Goal: Task Accomplishment & Management: Manage account settings

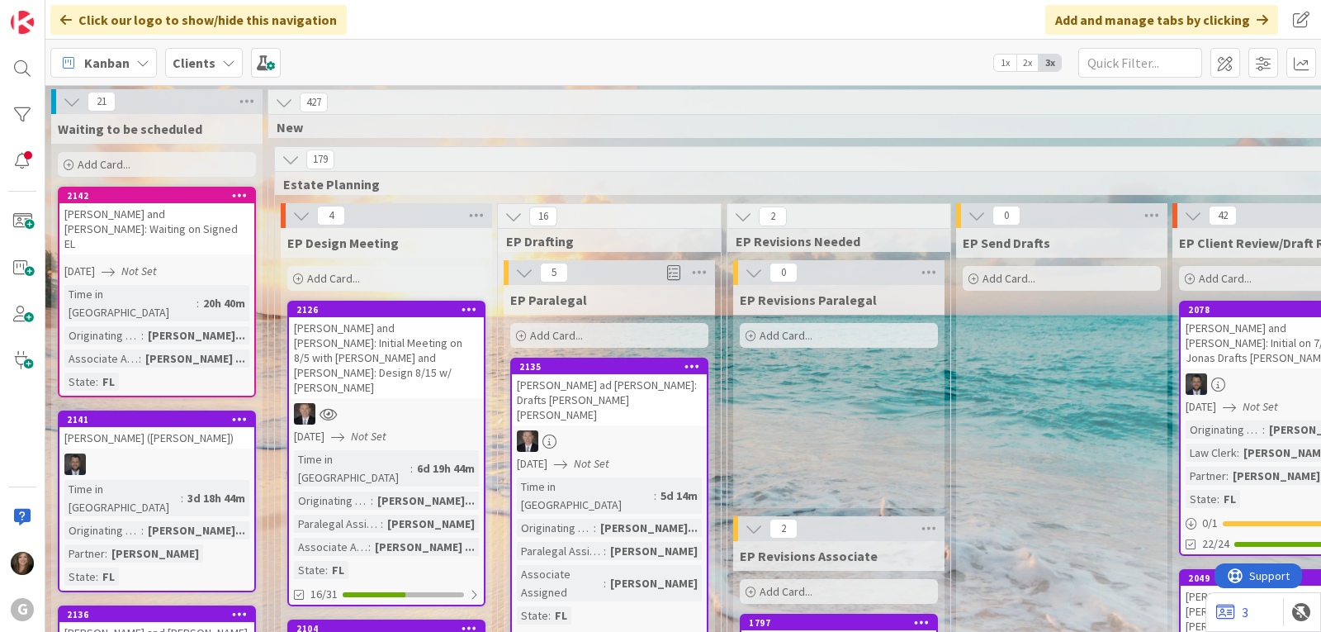
click at [202, 57] on b "Clients" at bounding box center [194, 62] width 43 height 17
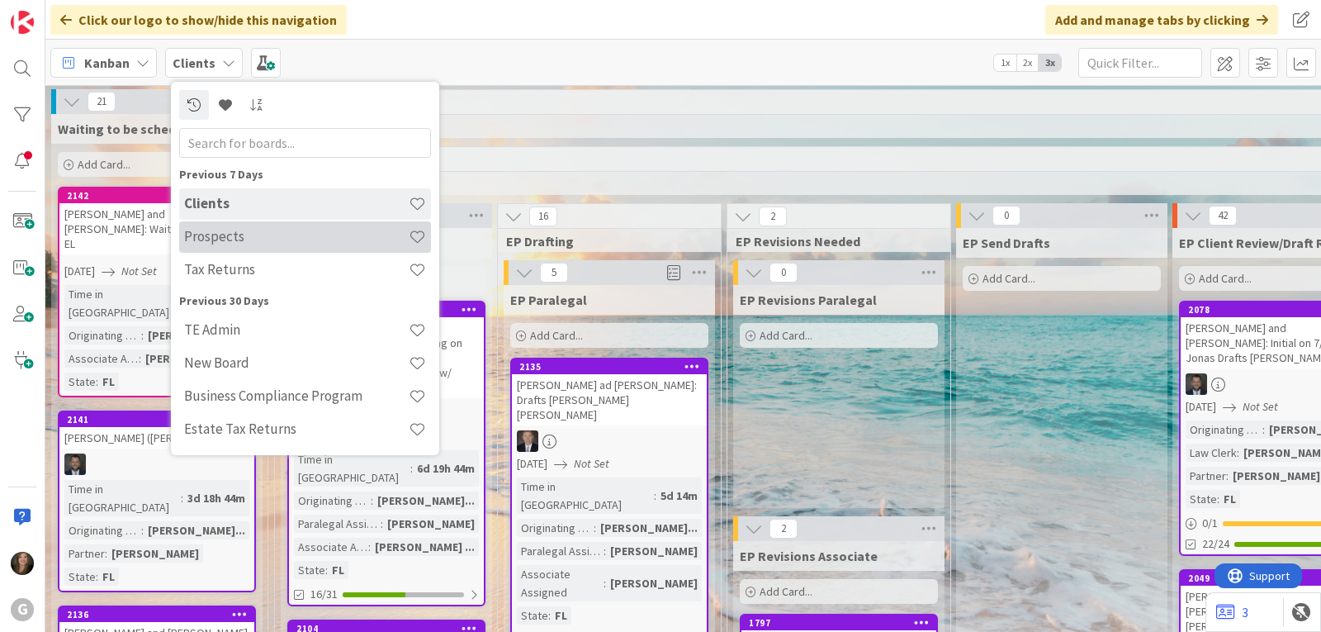
click at [219, 242] on h4 "Prospects" at bounding box center [296, 236] width 225 height 17
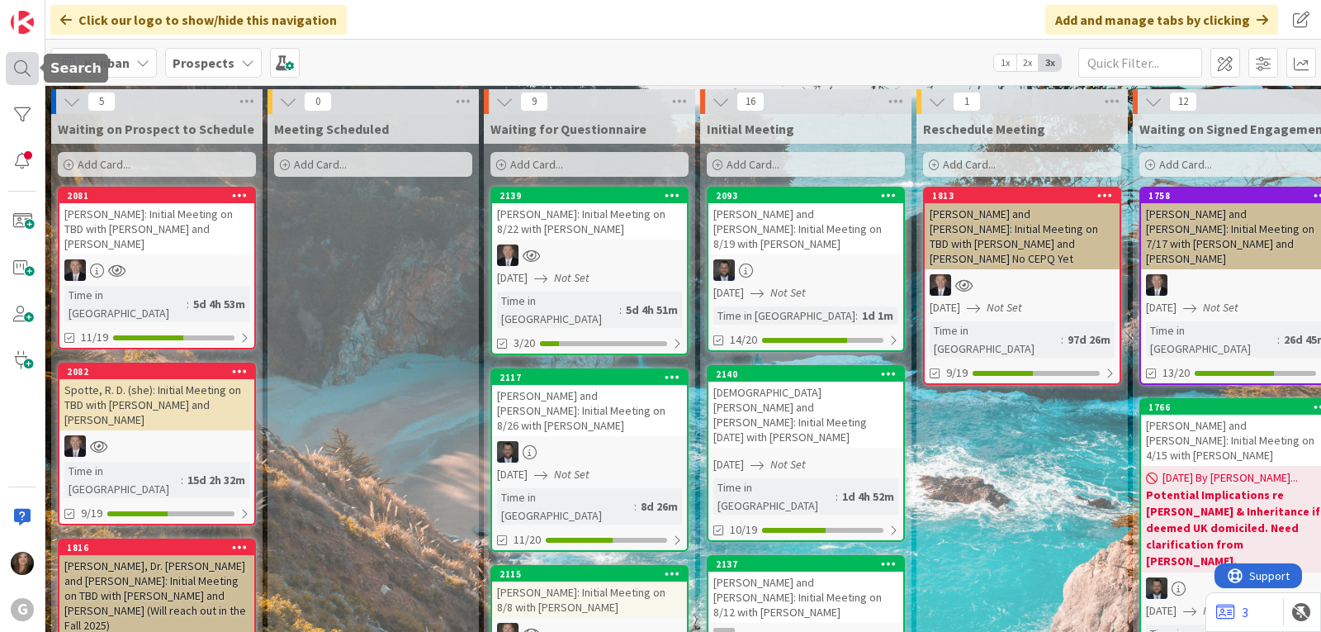
click at [21, 61] on div at bounding box center [22, 68] width 33 height 33
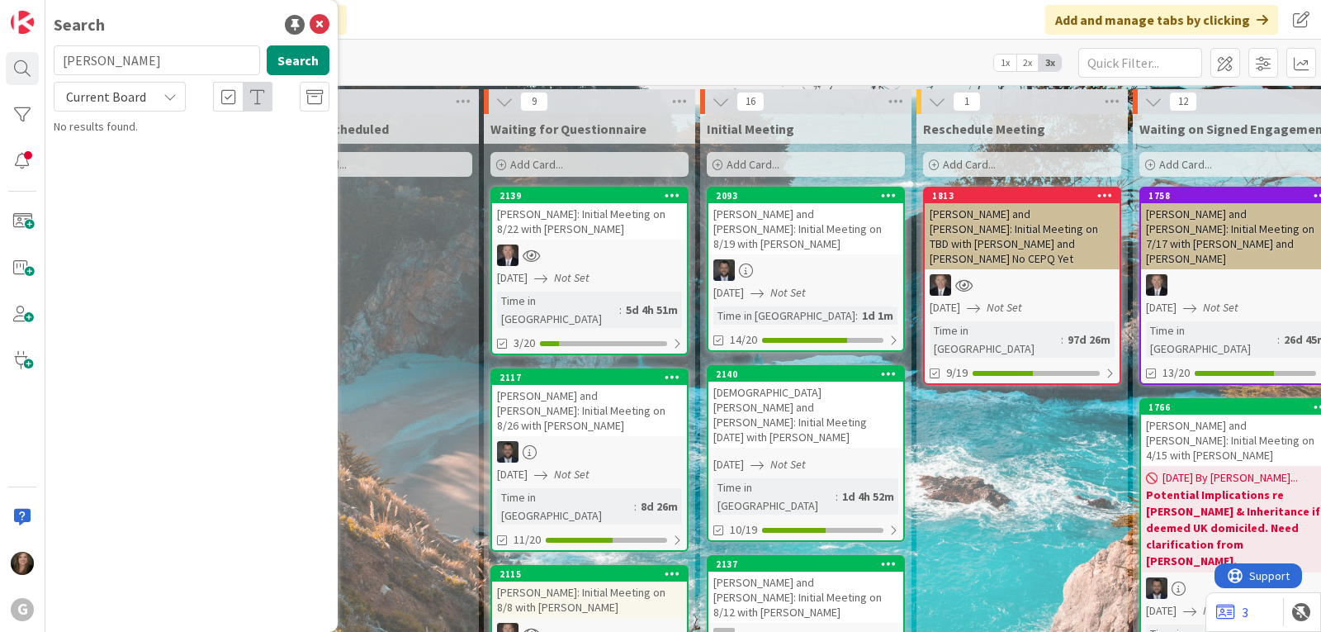
drag, startPoint x: 121, startPoint y: 58, endPoint x: 60, endPoint y: 59, distance: 61.1
click at [60, 59] on input "[PERSON_NAME]" at bounding box center [157, 60] width 206 height 30
type input "[PERSON_NAME]"
click at [28, 227] on span at bounding box center [22, 221] width 33 height 33
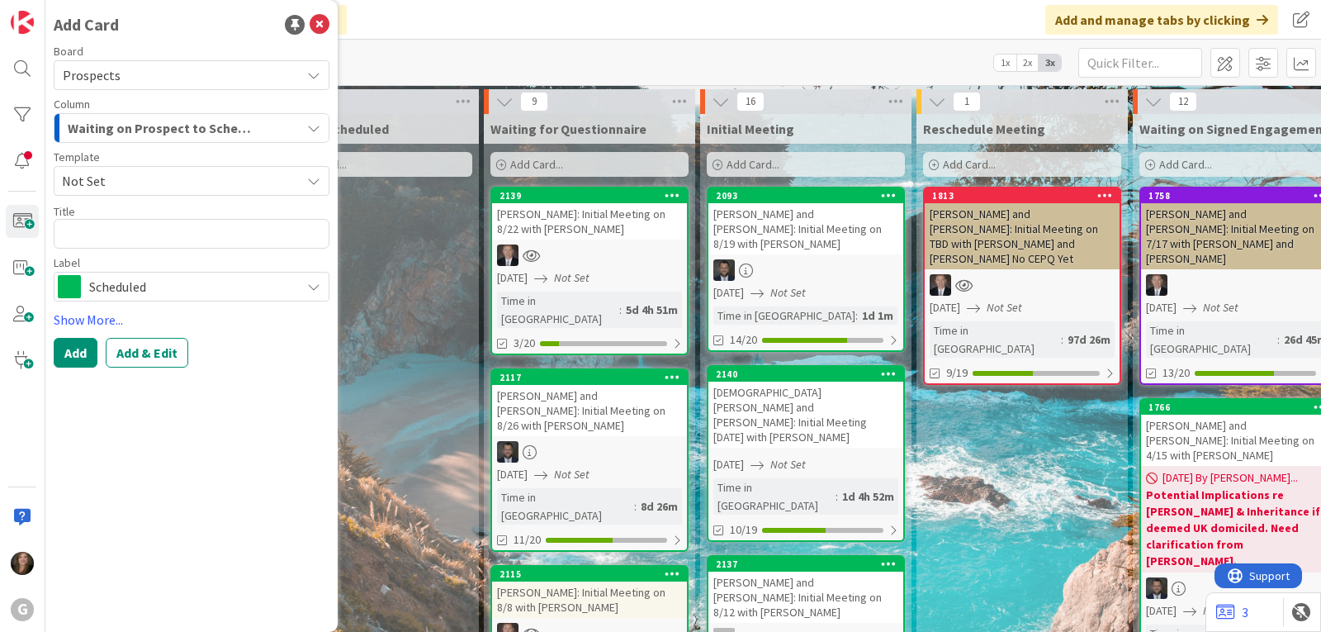
click at [320, 189] on span "Not Set" at bounding box center [192, 181] width 276 height 30
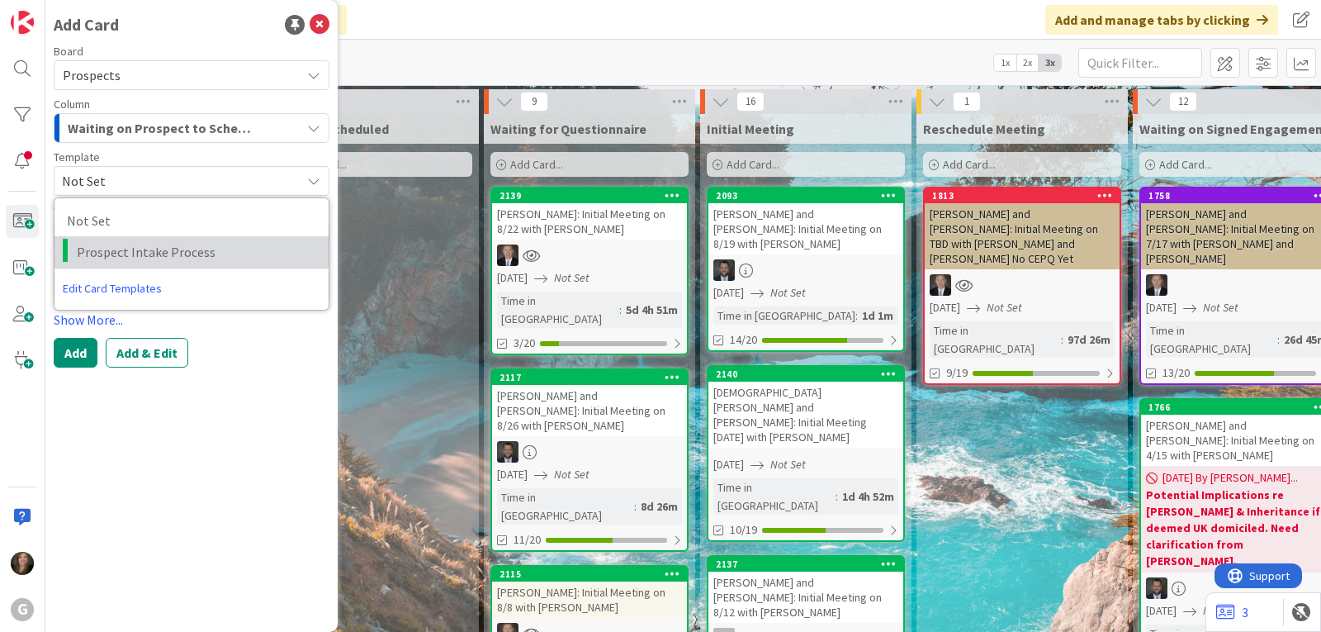
click at [251, 264] on link "Prospect Intake Process" at bounding box center [191, 251] width 274 height 31
type textarea "x"
type textarea "Prospect Intake Process"
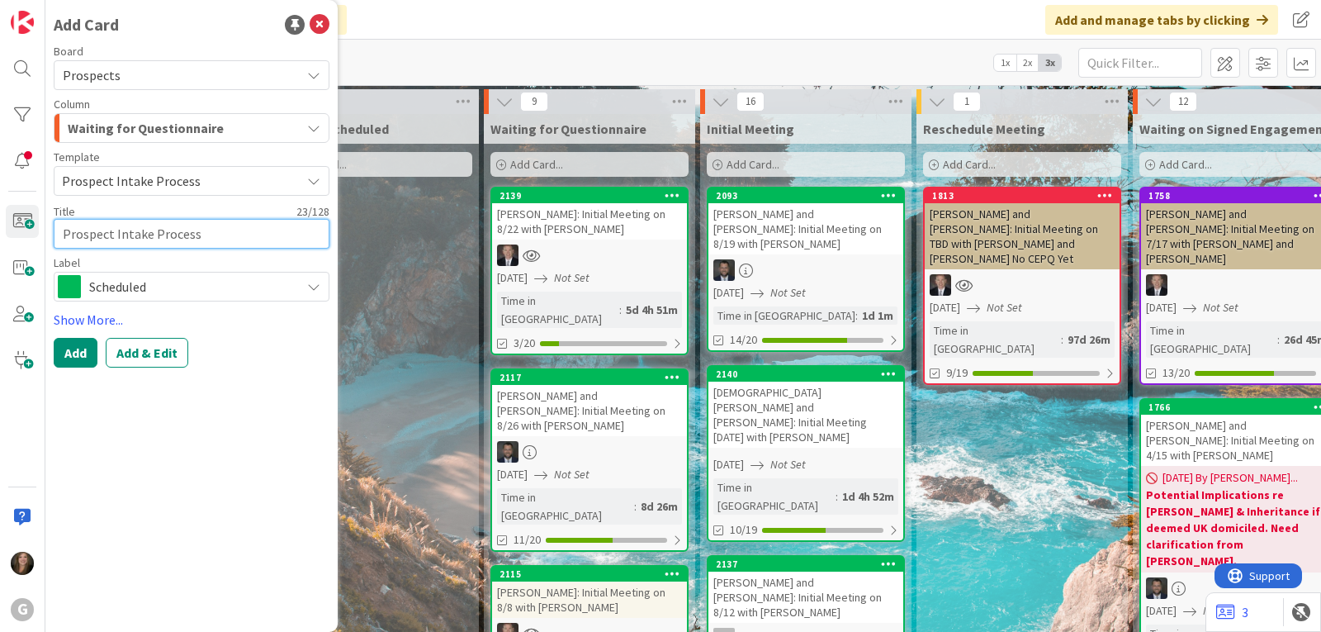
drag, startPoint x: 216, startPoint y: 231, endPoint x: 56, endPoint y: 234, distance: 160.2
click at [56, 234] on textarea "Prospect Intake Process" at bounding box center [192, 234] width 276 height 30
type textarea "x"
type textarea "W"
type textarea "x"
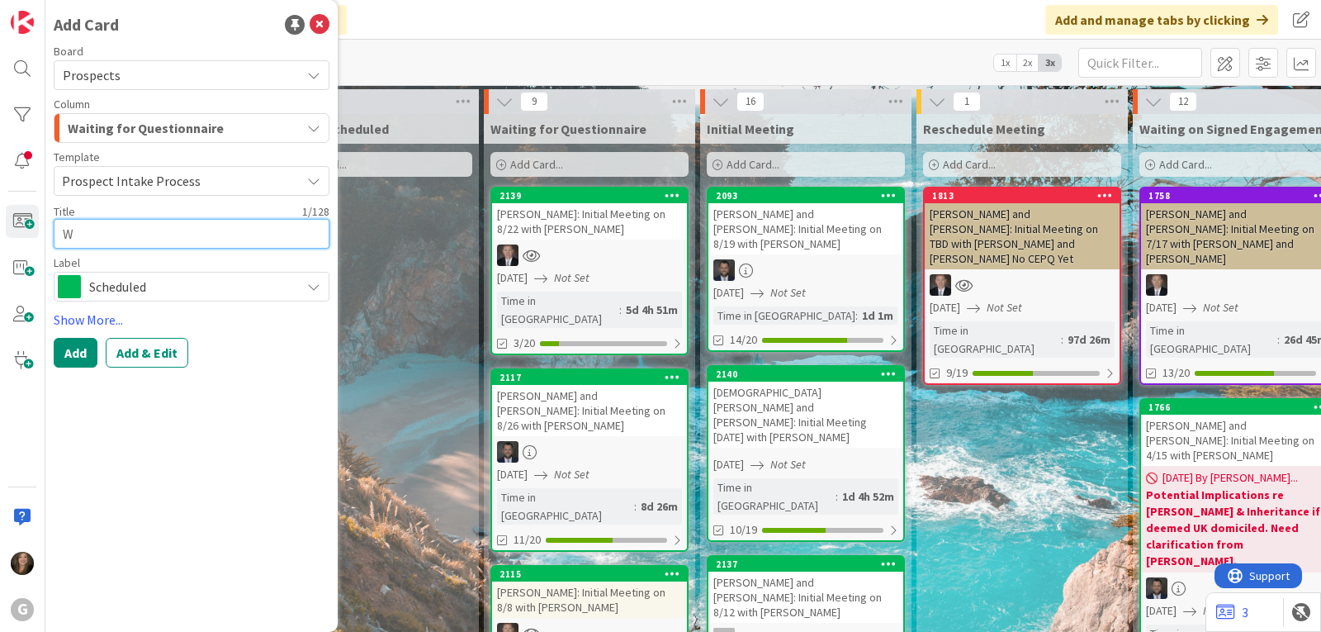
type textarea "Wi"
type textarea "x"
type textarea "Wil"
type textarea "x"
type textarea "[PERSON_NAME]"
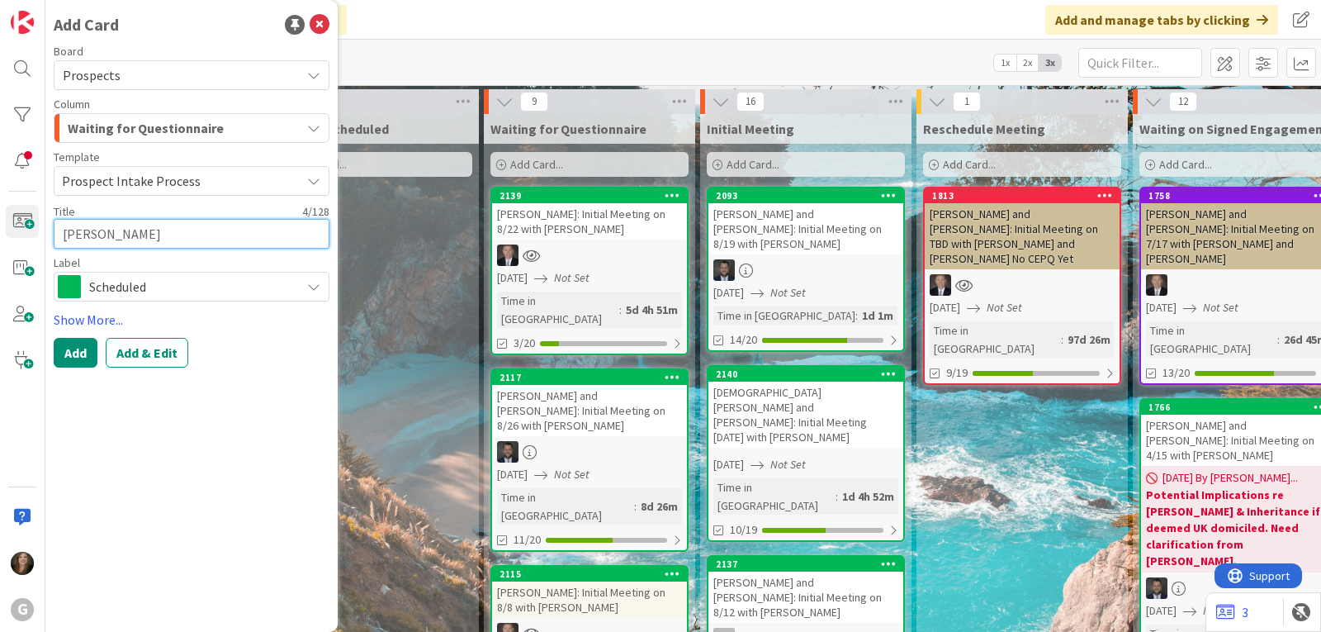
type textarea "x"
type textarea "Wilki"
type textarea "x"
type textarea "[PERSON_NAME]"
type textarea "x"
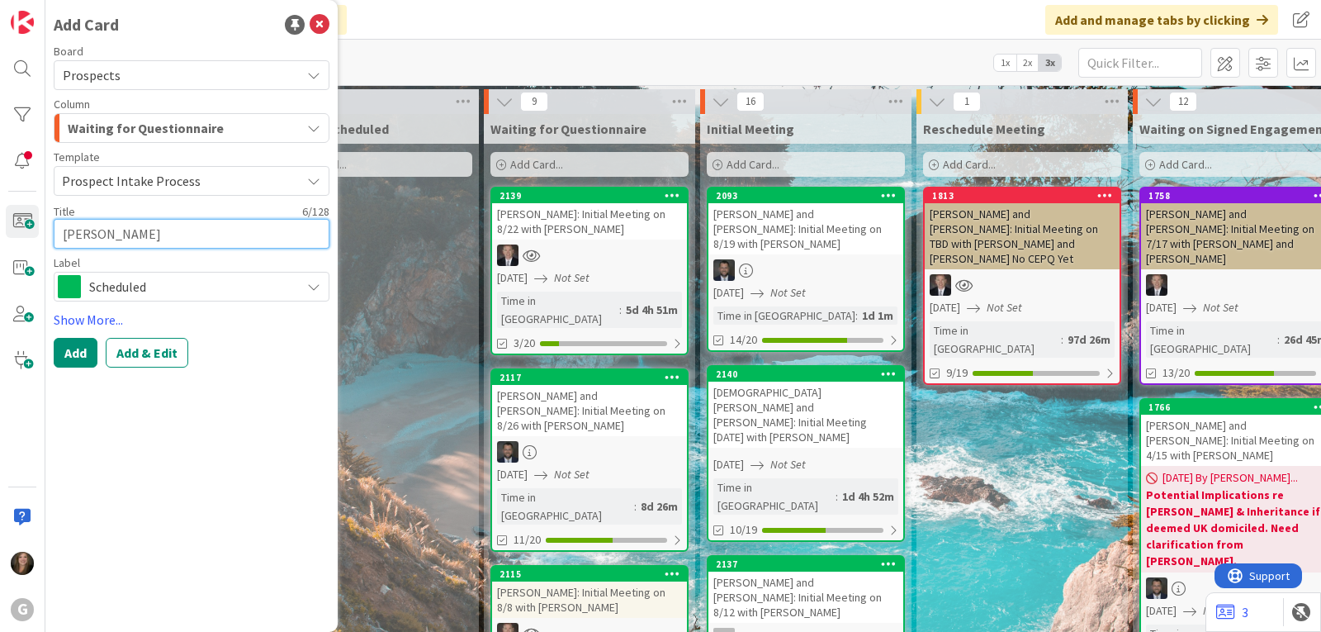
type textarea "[PERSON_NAME]"
type textarea "x"
type textarea "[PERSON_NAME]"
type textarea "x"
type textarea "[PERSON_NAME] H"
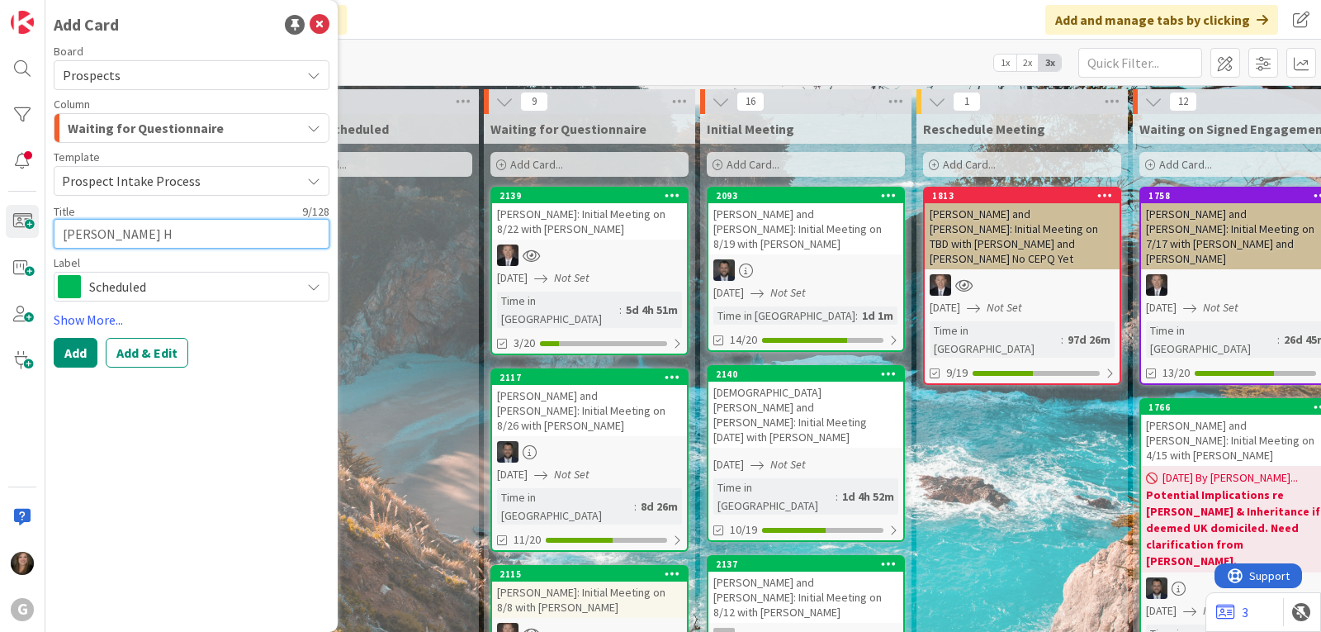
type textarea "x"
type textarea "[PERSON_NAME] Ho"
type textarea "x"
type textarea "[PERSON_NAME] [PERSON_NAME]"
type textarea "x"
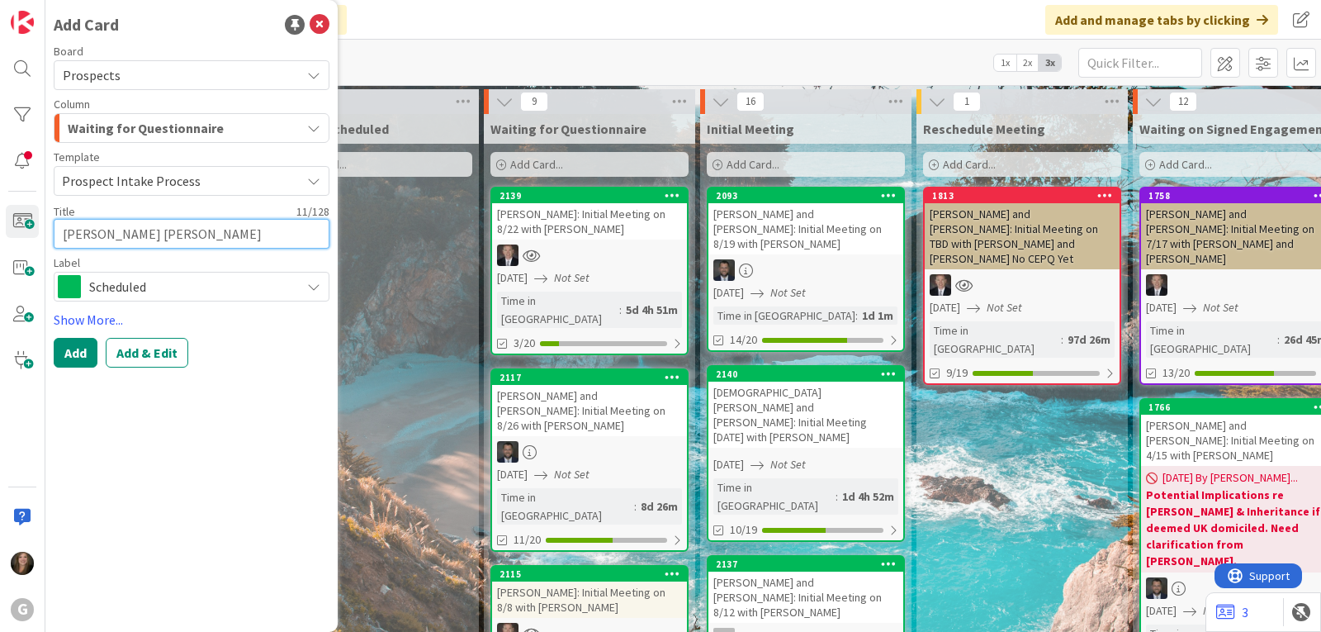
type textarea "[PERSON_NAME] Home"
type textarea "x"
type textarea "[PERSON_NAME]"
type textarea "x"
type textarea "[PERSON_NAME]"
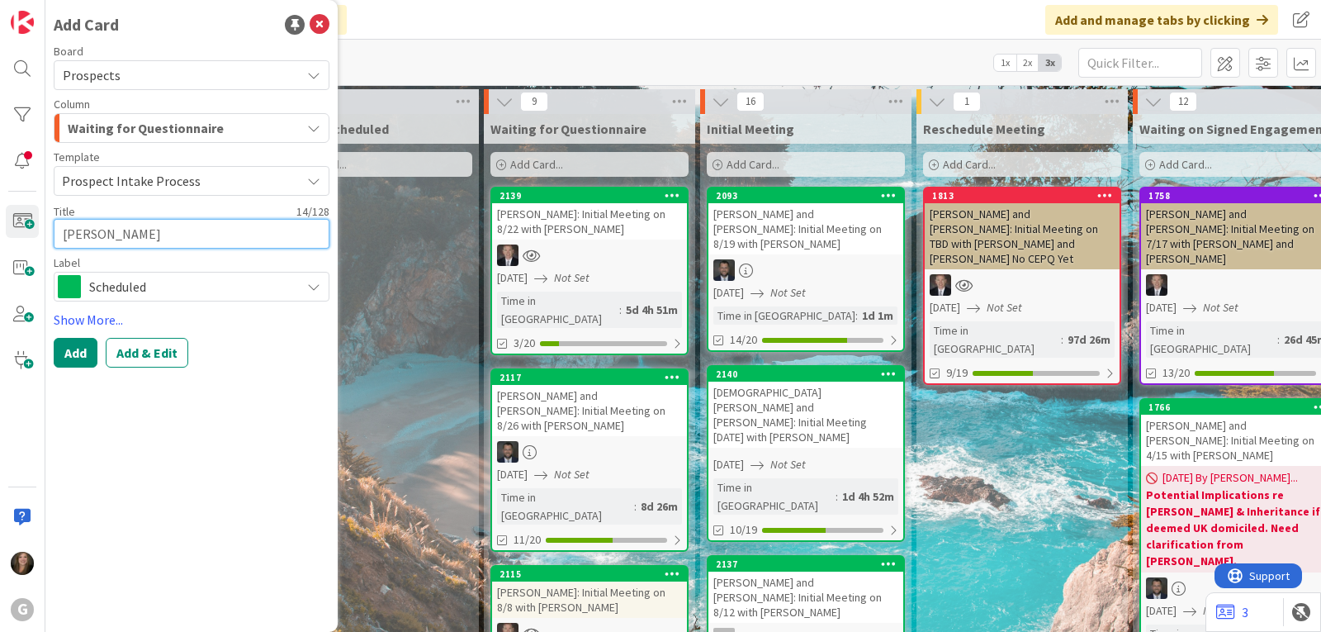
type textarea "x"
type textarea "[PERSON_NAME] W"
type textarea "x"
type textarea "[PERSON_NAME] We"
type textarea "x"
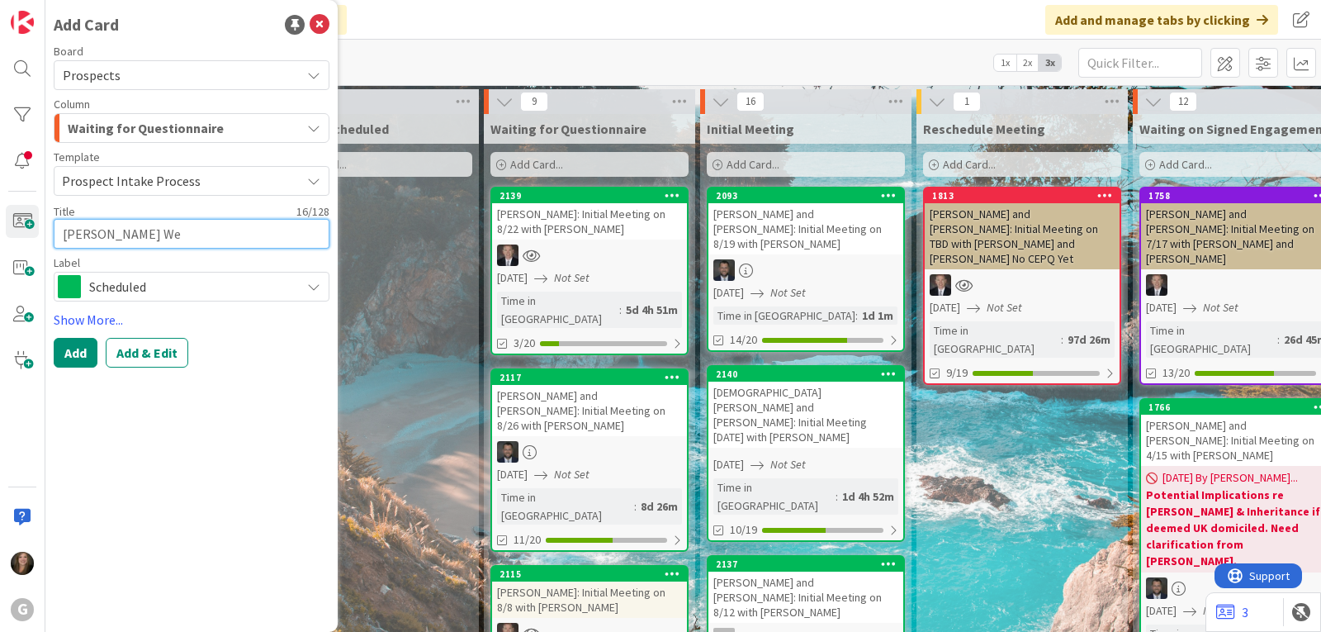
type textarea "[PERSON_NAME] [PERSON_NAME]"
type textarea "x"
type textarea "[PERSON_NAME]"
type textarea "x"
type textarea "[PERSON_NAME] [PERSON_NAME]"
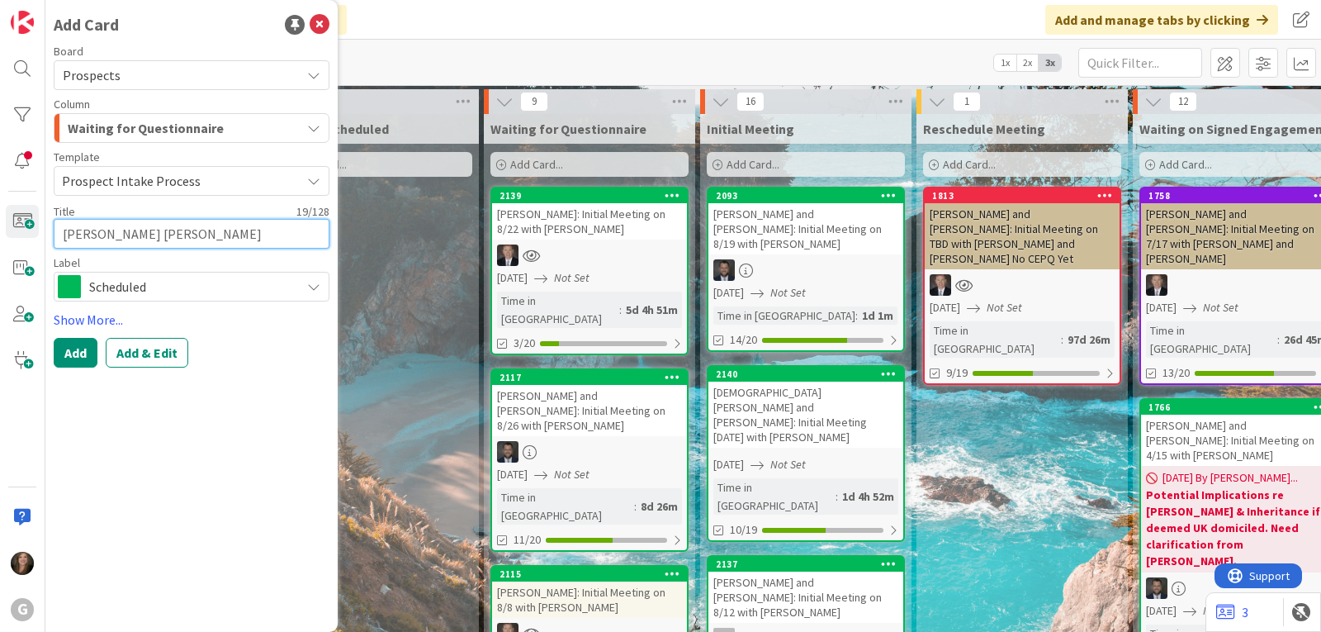
type textarea "x"
type textarea "[PERSON_NAME] [PERSON_NAME]"
type textarea "x"
type textarea "[PERSON_NAME] [PERSON_NAME]"
type textarea "x"
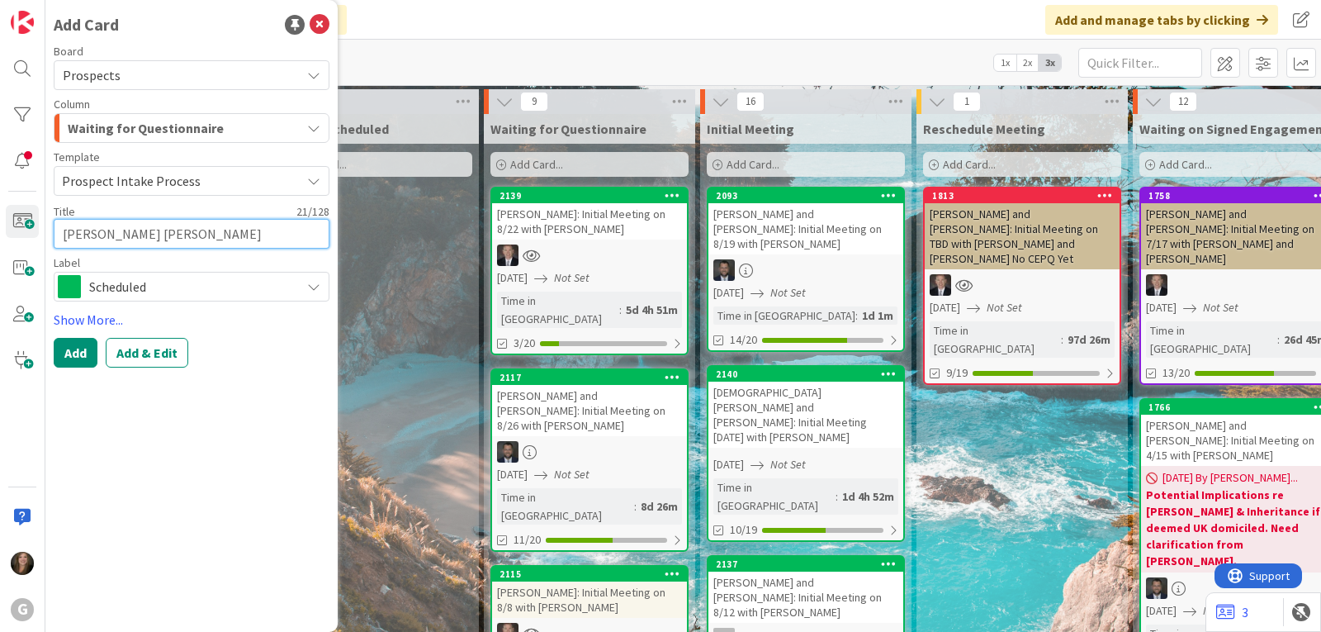
type textarea "[PERSON_NAME] [PERSON_NAME] a"
type textarea "x"
type textarea "[PERSON_NAME] [PERSON_NAME] an"
type textarea "x"
type textarea "[PERSON_NAME] [PERSON_NAME] and"
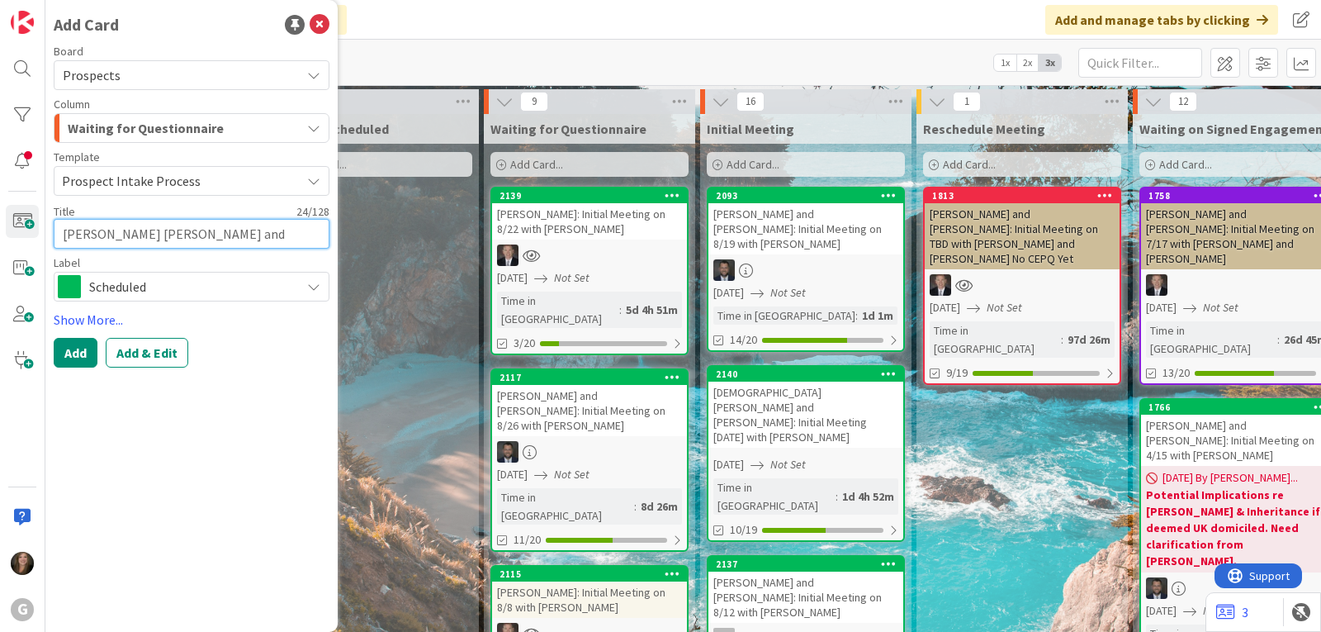
type textarea "x"
type textarea "[PERSON_NAME] [PERSON_NAME] and"
type textarea "x"
type textarea "[PERSON_NAME] [PERSON_NAME] and E"
type textarea "x"
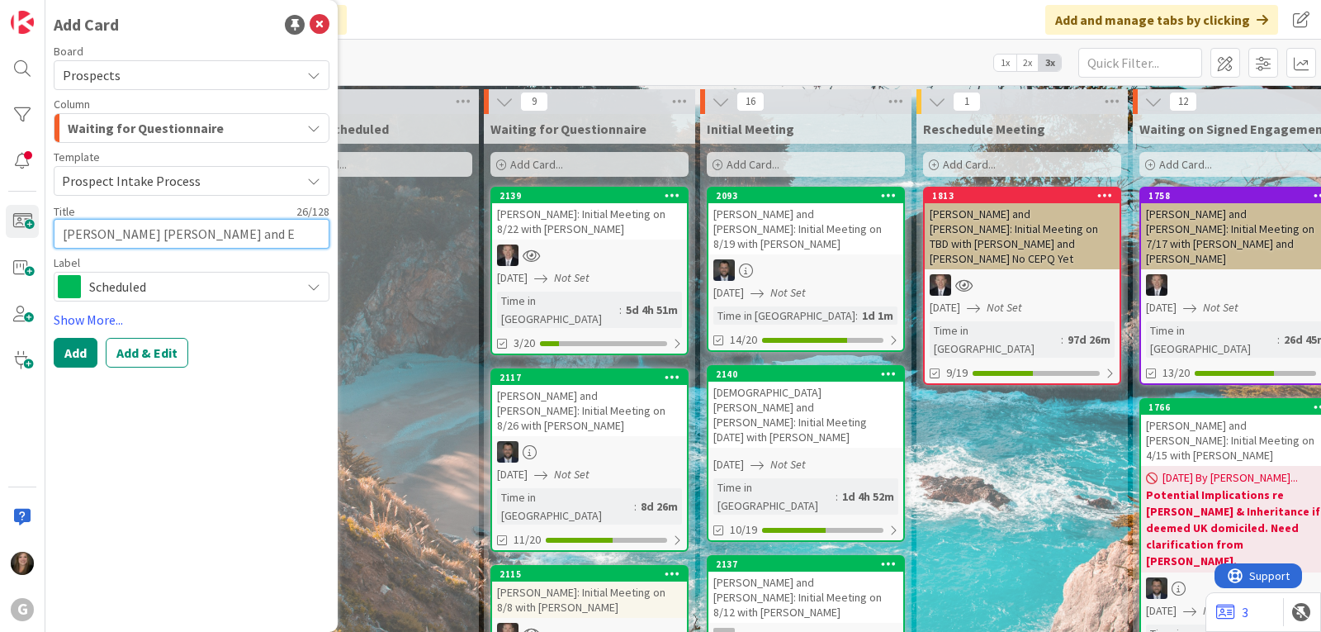
type textarea "[PERSON_NAME] [PERSON_NAME] and Ei"
type textarea "x"
type textarea "[PERSON_NAME] [PERSON_NAME] and [PERSON_NAME]"
type textarea "x"
type textarea "[PERSON_NAME] [PERSON_NAME] and [PERSON_NAME]"
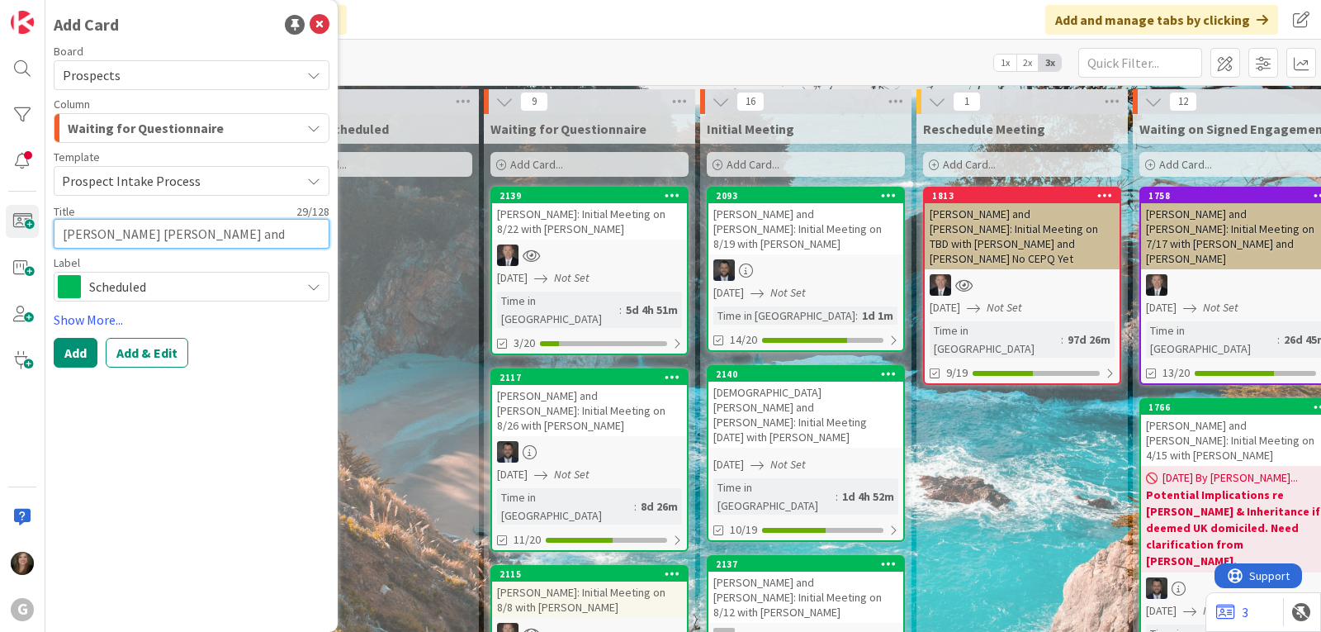
type textarea "x"
type textarea "[PERSON_NAME] [PERSON_NAME] and [PERSON_NAME]"
type textarea "x"
type textarea "[PERSON_NAME] [PERSON_NAME] and [PERSON_NAME]"
type textarea "x"
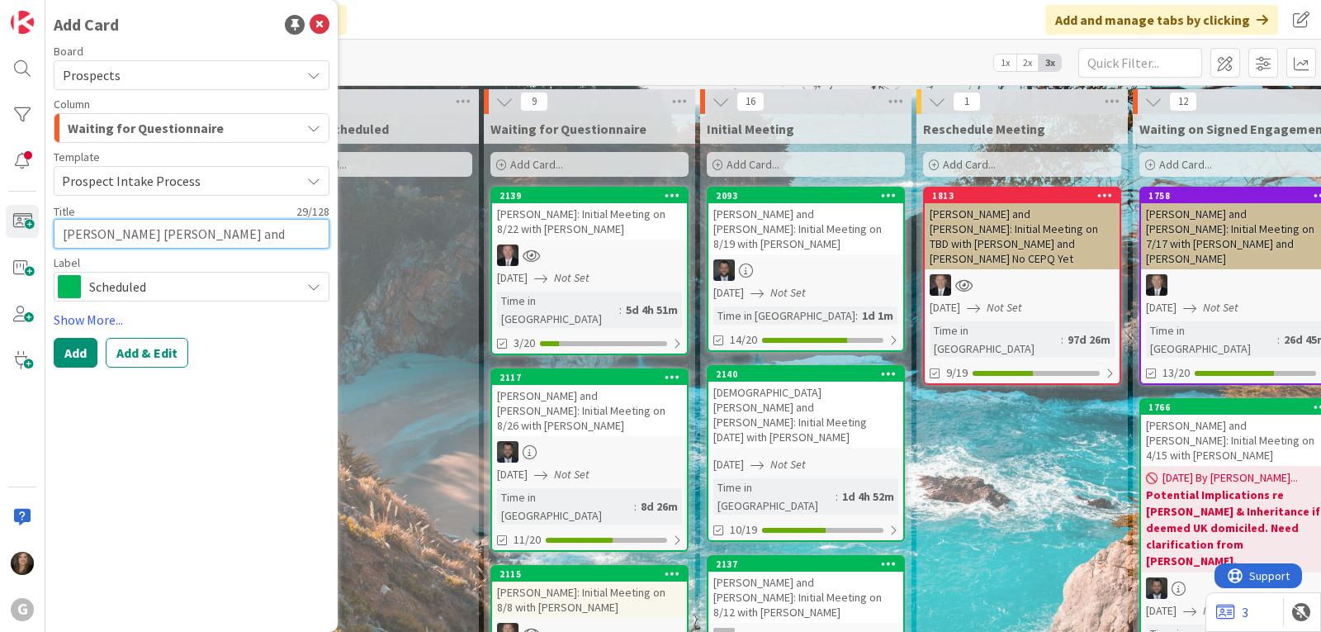
type textarea "[PERSON_NAME] [PERSON_NAME] and [PERSON_NAME]"
type textarea "x"
type textarea "[PERSON_NAME] [PERSON_NAME] and [PERSON_NAME]"
click at [102, 238] on textarea "[PERSON_NAME] [PERSON_NAME] and [PERSON_NAME]" at bounding box center [192, 234] width 276 height 30
type textarea "x"
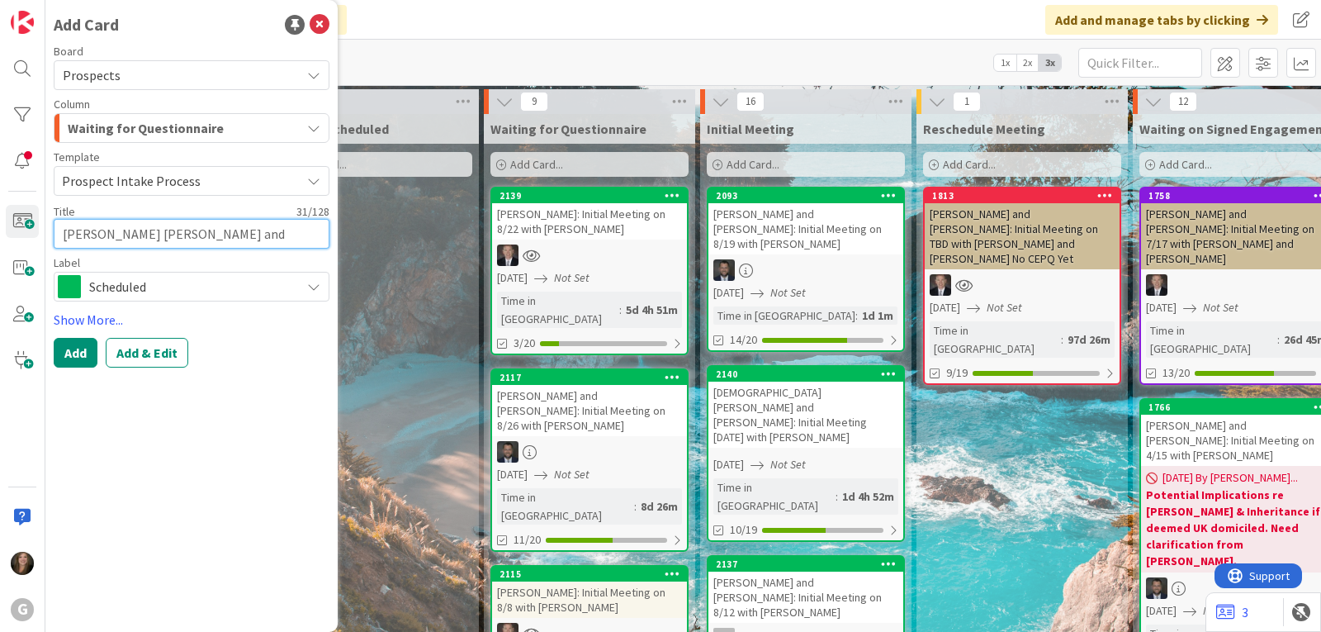
type textarea "[PERSON_NAME] and [PERSON_NAME]"
click at [288, 229] on textarea "[PERSON_NAME] and [PERSON_NAME]" at bounding box center [192, 234] width 276 height 30
type textarea "x"
type textarea "[PERSON_NAME] and [PERSON_NAME]:"
type textarea "x"
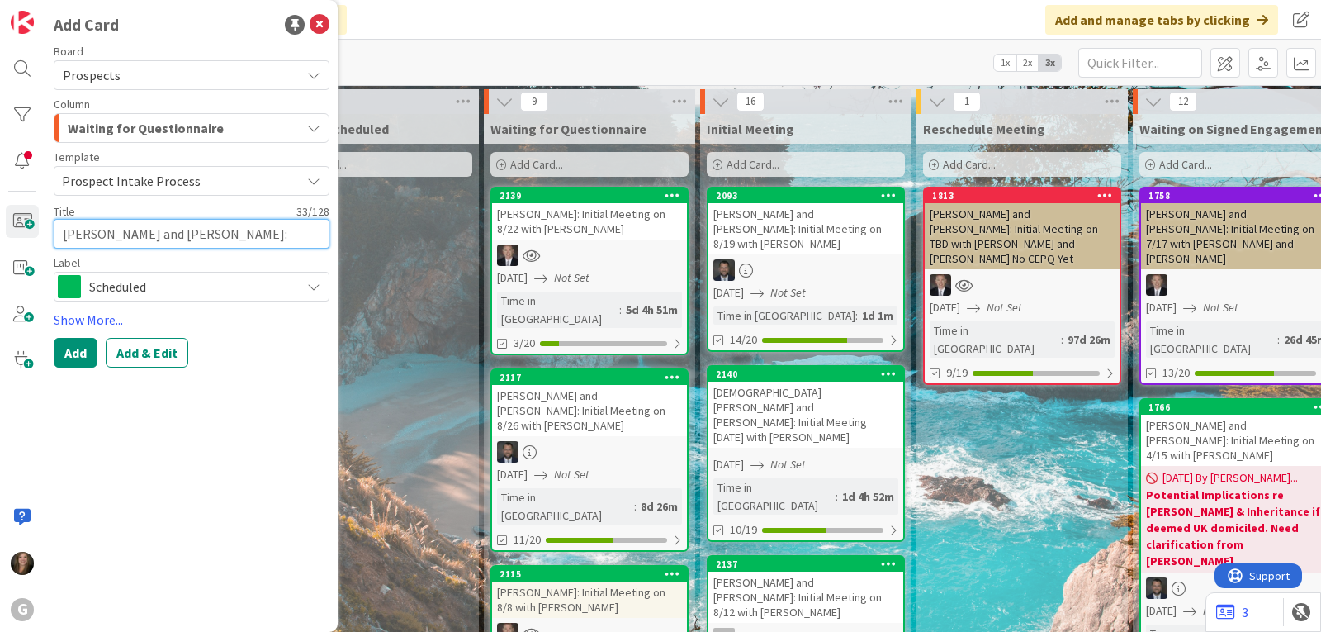
type textarea "[PERSON_NAME] and [PERSON_NAME]:"
type textarea "x"
type textarea "[PERSON_NAME] and [PERSON_NAME]: I"
type textarea "x"
type textarea "[PERSON_NAME] and [PERSON_NAME]: In"
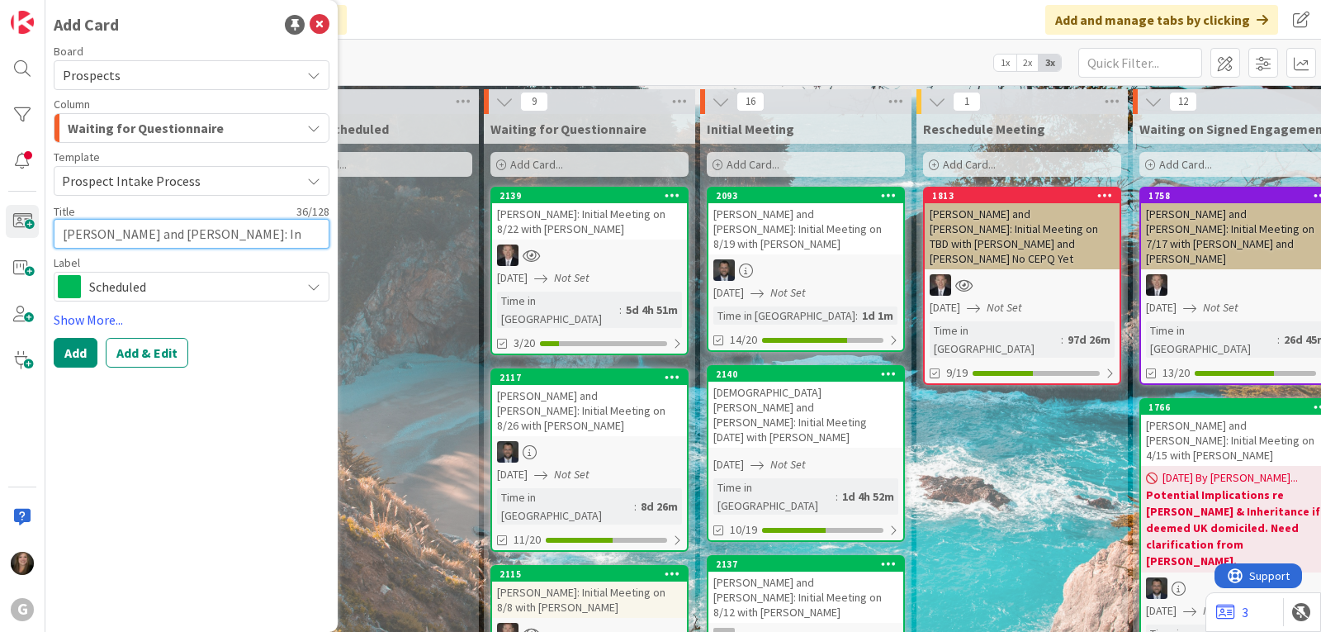
type textarea "x"
type textarea "[PERSON_NAME] and [PERSON_NAME]: Ini"
type textarea "x"
type textarea "[PERSON_NAME] and [PERSON_NAME]: Init"
type textarea "x"
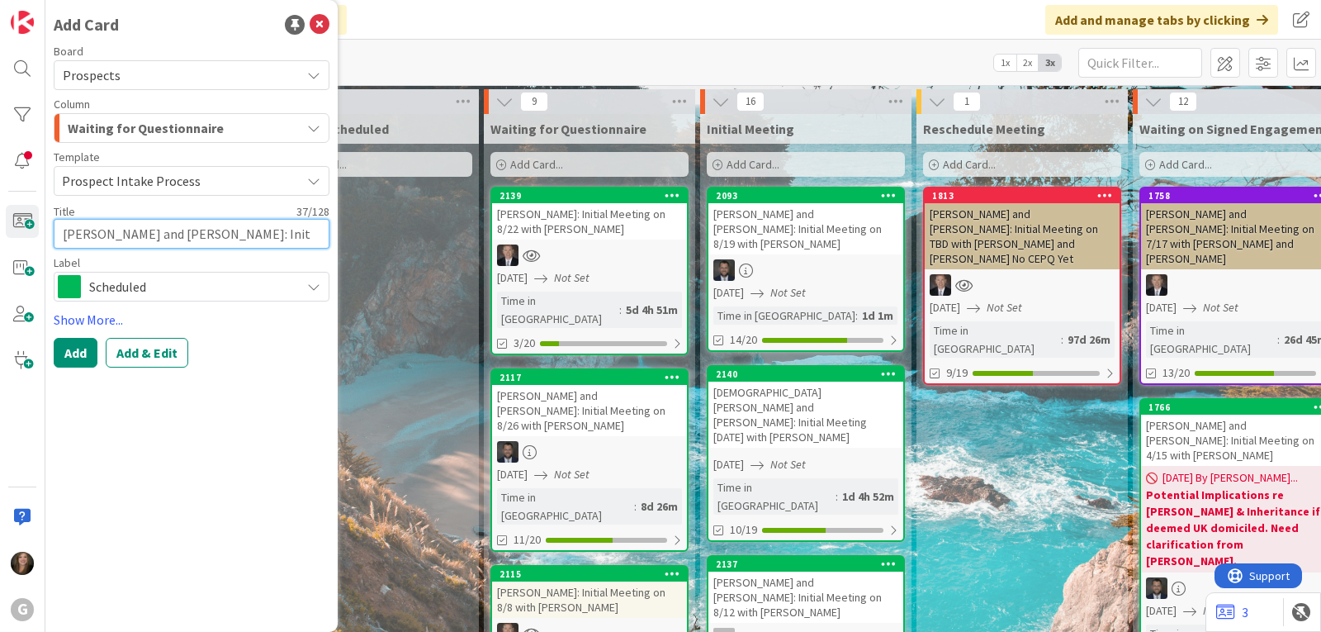
type textarea "[PERSON_NAME] and [PERSON_NAME]: Initi"
type textarea "x"
type textarea "[PERSON_NAME] and [PERSON_NAME]: Initia"
type textarea "x"
type textarea "[PERSON_NAME] and [PERSON_NAME]: Initial"
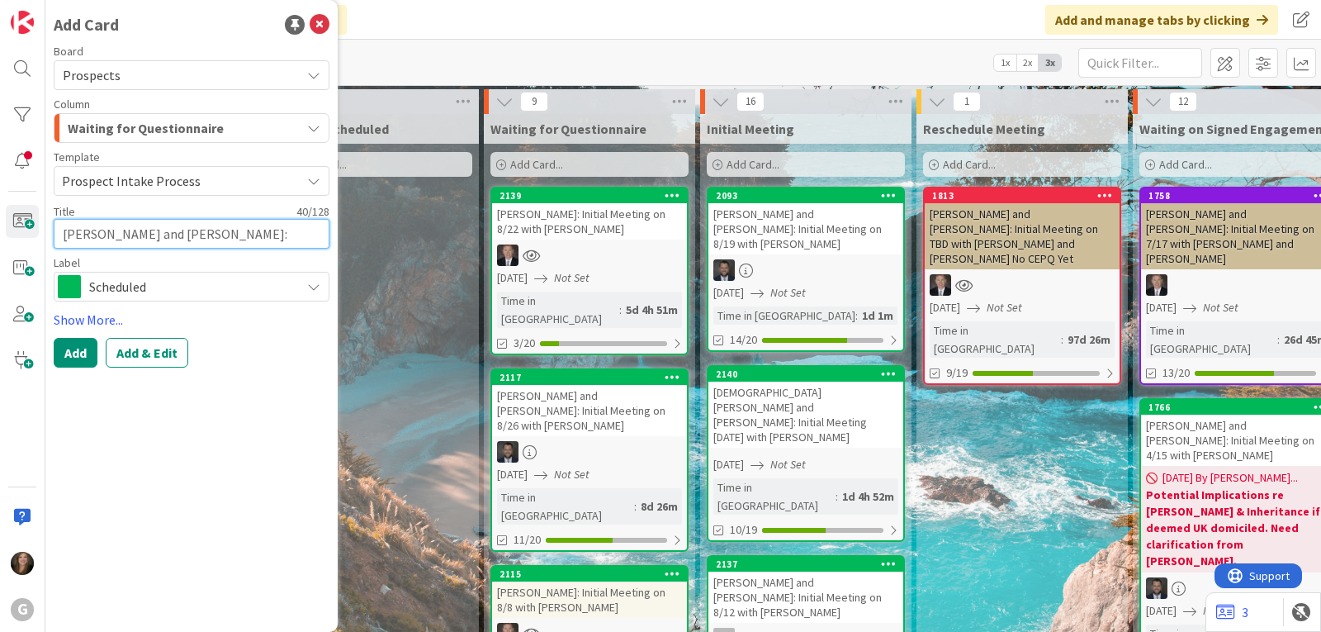
type textarea "x"
type textarea "[PERSON_NAME] and [PERSON_NAME]: Initial"
type textarea "x"
type textarea "[PERSON_NAME] and [PERSON_NAME]: Initial M"
type textarea "x"
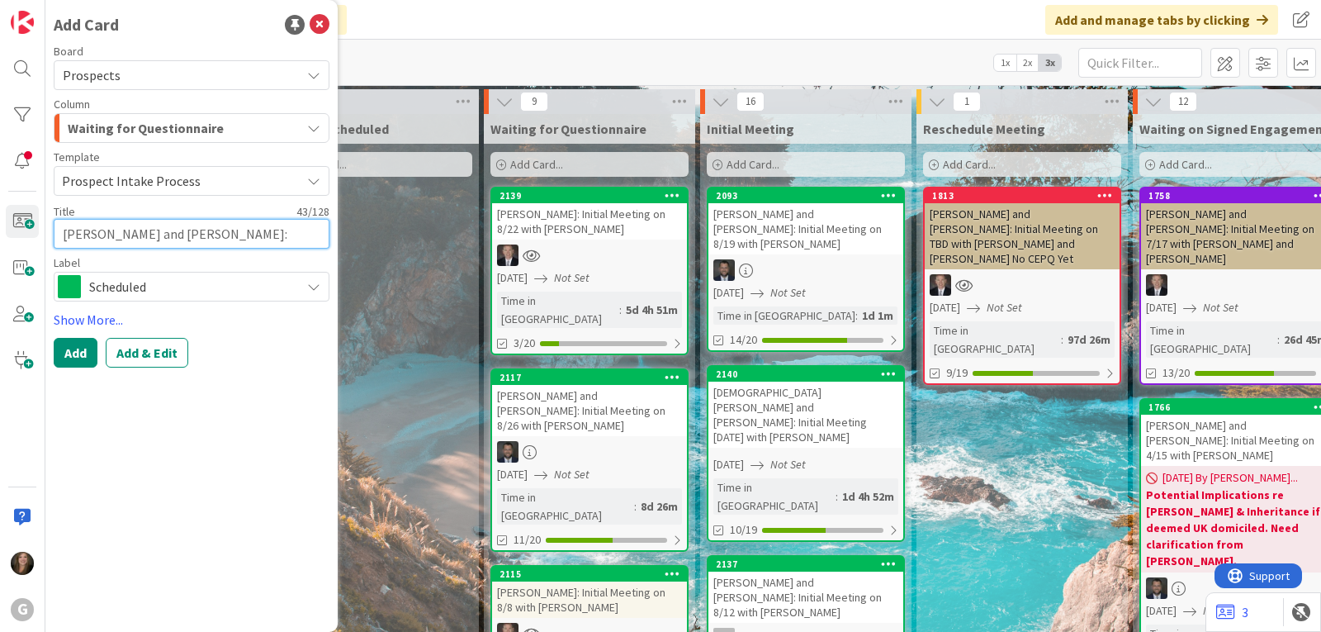
type textarea "[PERSON_NAME] and [PERSON_NAME]: Initial Me"
type textarea "x"
type textarea "[PERSON_NAME] and [PERSON_NAME]: Initial Mee"
type textarea "x"
type textarea "[PERSON_NAME] and [PERSON_NAME]: Initial Meet"
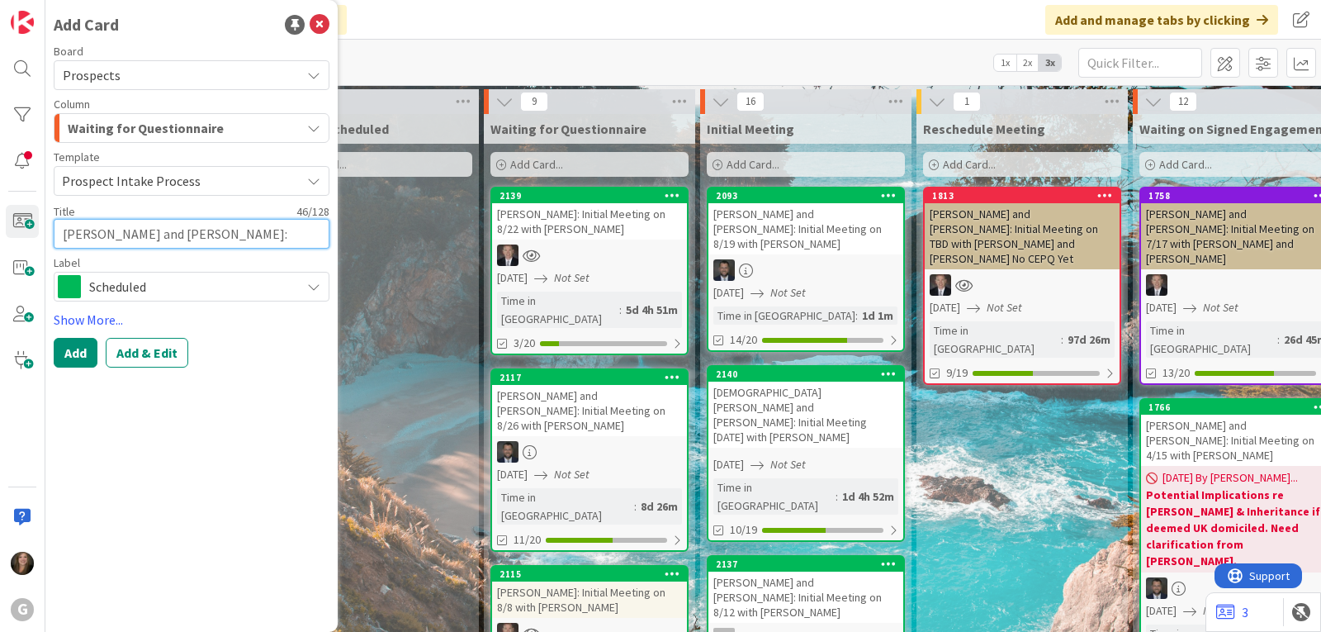
type textarea "x"
type textarea "[PERSON_NAME] and [PERSON_NAME]: Initial Meeti"
type textarea "x"
type textarea "[PERSON_NAME] and [PERSON_NAME]: Initial Meetin"
type textarea "x"
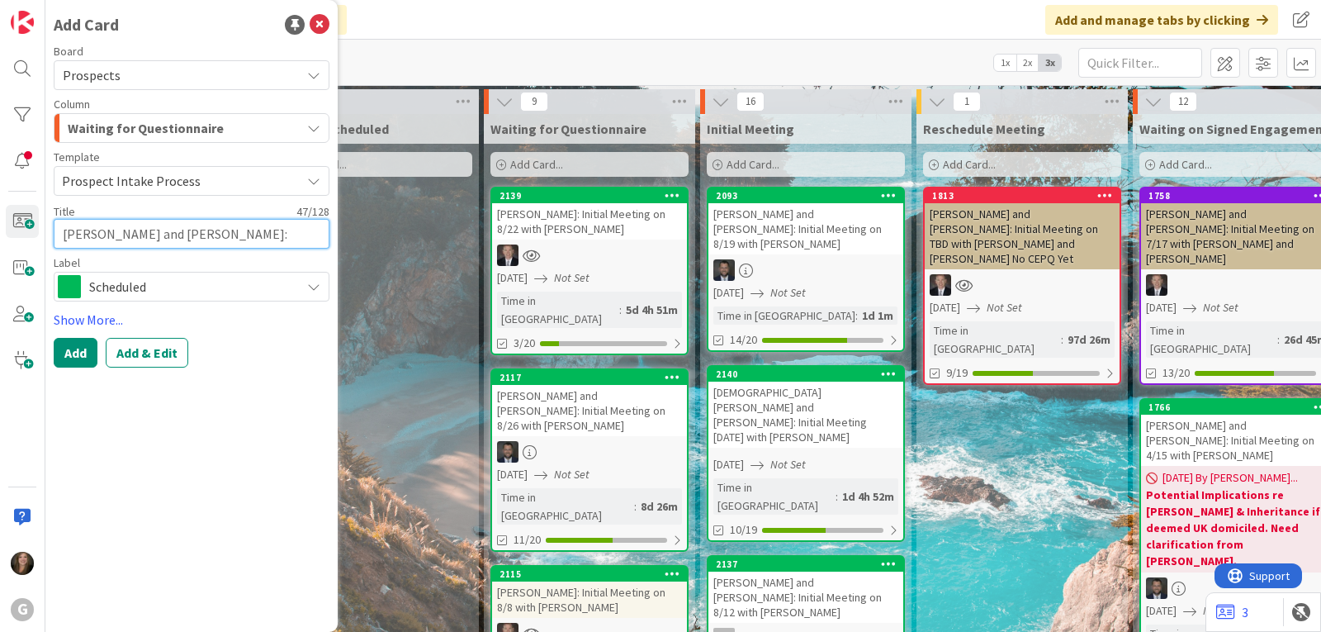
type textarea "[PERSON_NAME] and [PERSON_NAME]: Initial Meeting"
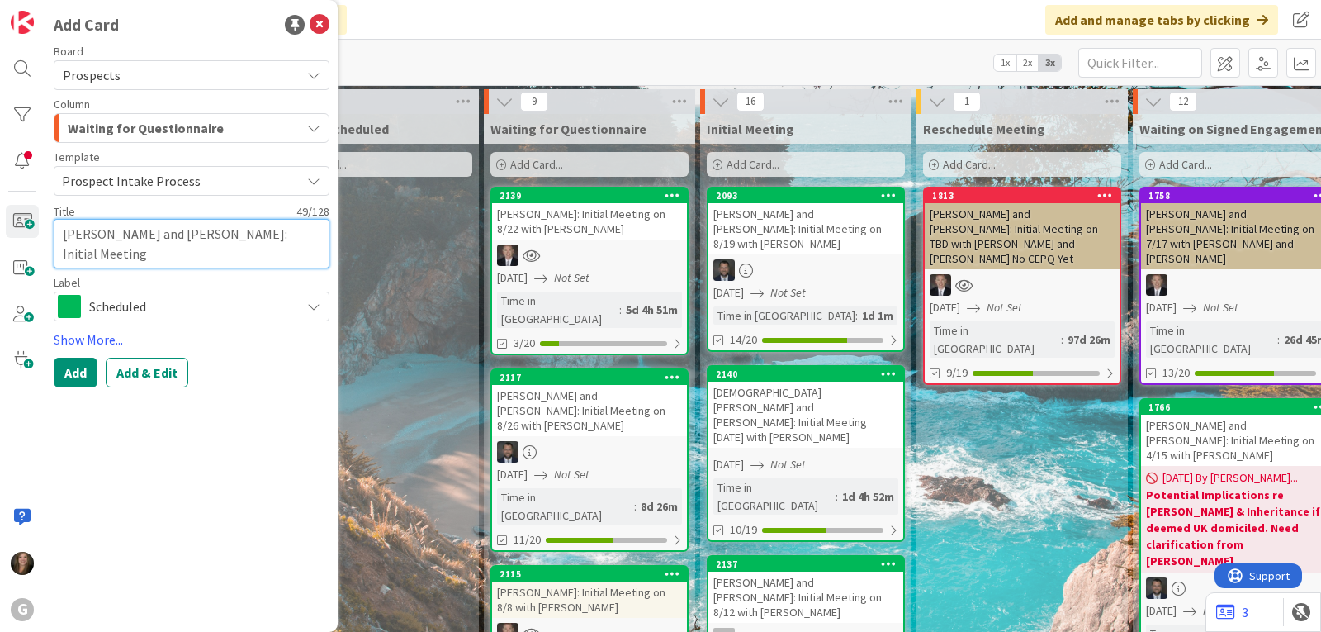
type textarea "x"
type textarea "[PERSON_NAME] and [PERSON_NAME]: Initial Meeting"
type textarea "x"
type textarea "[PERSON_NAME] and [PERSON_NAME]: Initial Meeting o"
type textarea "x"
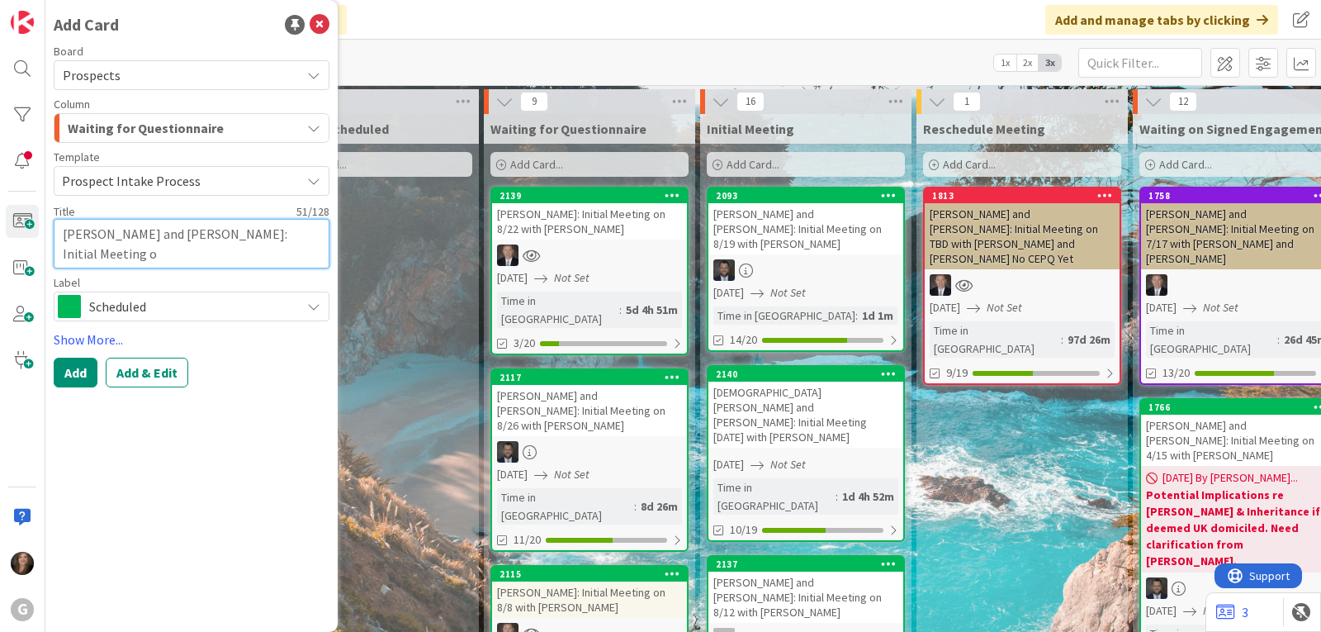
type textarea "[PERSON_NAME] and [PERSON_NAME]: Initial Meeting on"
type textarea "x"
type textarea "[PERSON_NAME] and [PERSON_NAME]: Initial Meeting on"
type textarea "x"
type textarea "[PERSON_NAME] and [PERSON_NAME]: Initial Meeting on 8"
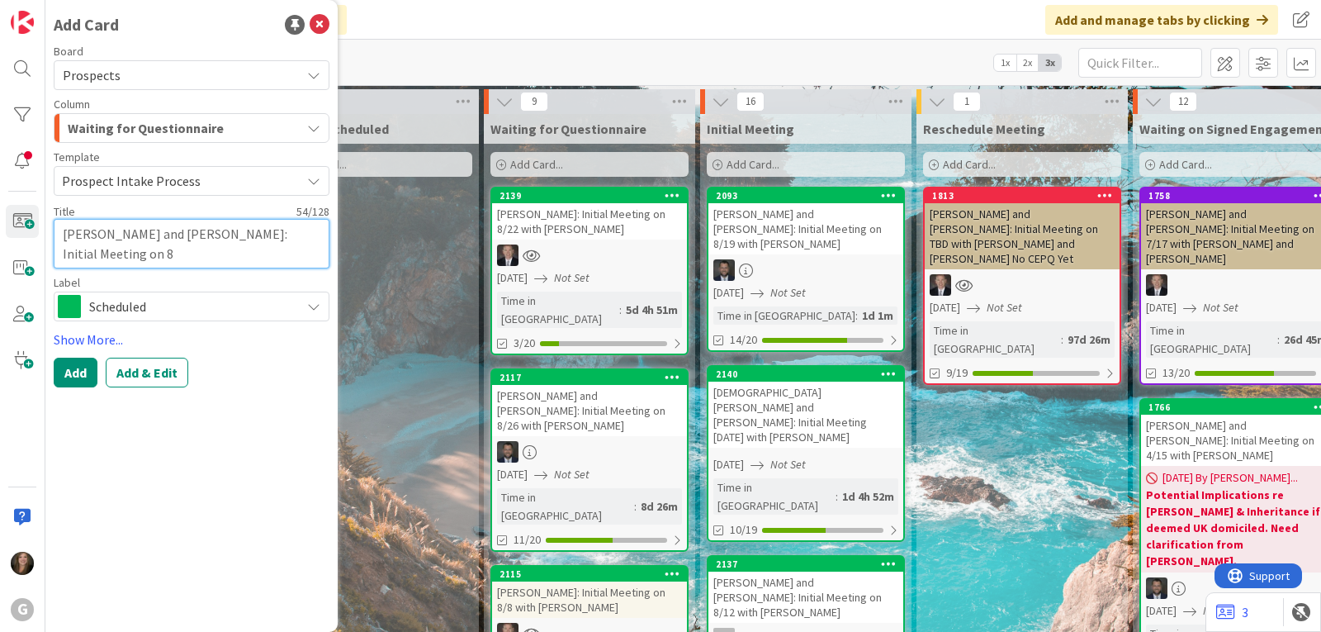
type textarea "x"
type textarea "[PERSON_NAME] and [PERSON_NAME]: Initial Meeting on 8/"
type textarea "x"
type textarea "[PERSON_NAME] and [PERSON_NAME]: Initial Meeting on 8/1"
type textarea "x"
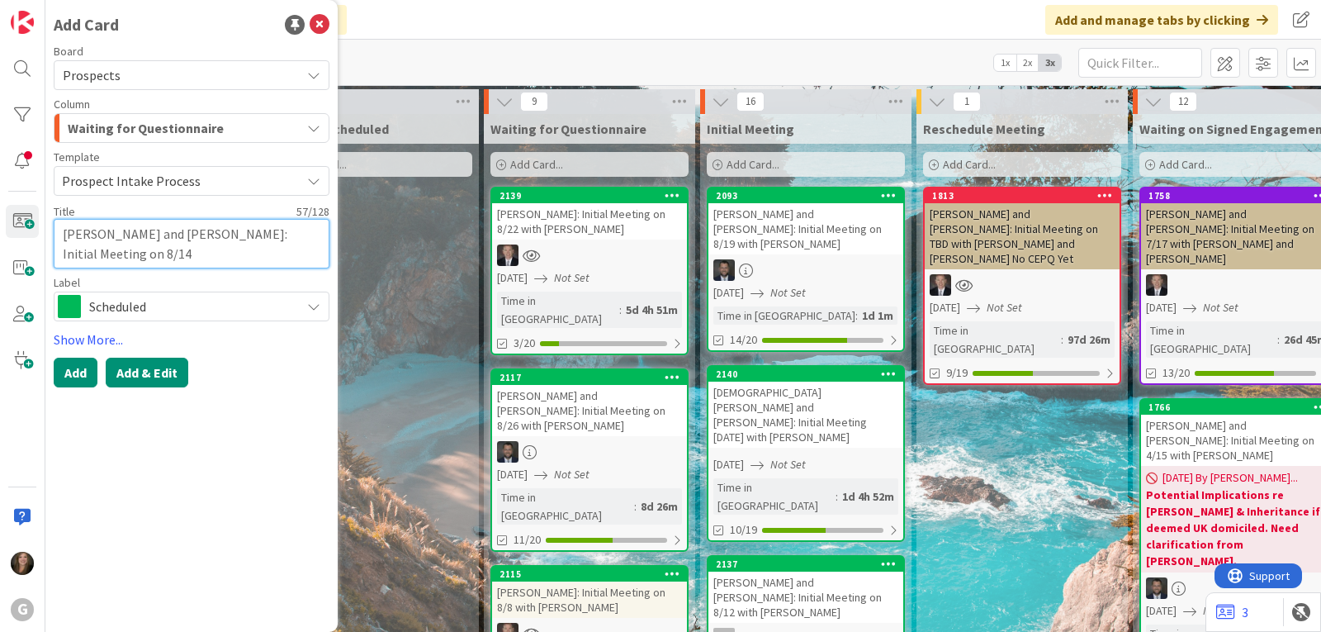
type textarea "[PERSON_NAME] and [PERSON_NAME]: Initial Meeting on 8/14"
click at [165, 375] on button "Add & Edit" at bounding box center [147, 373] width 83 height 30
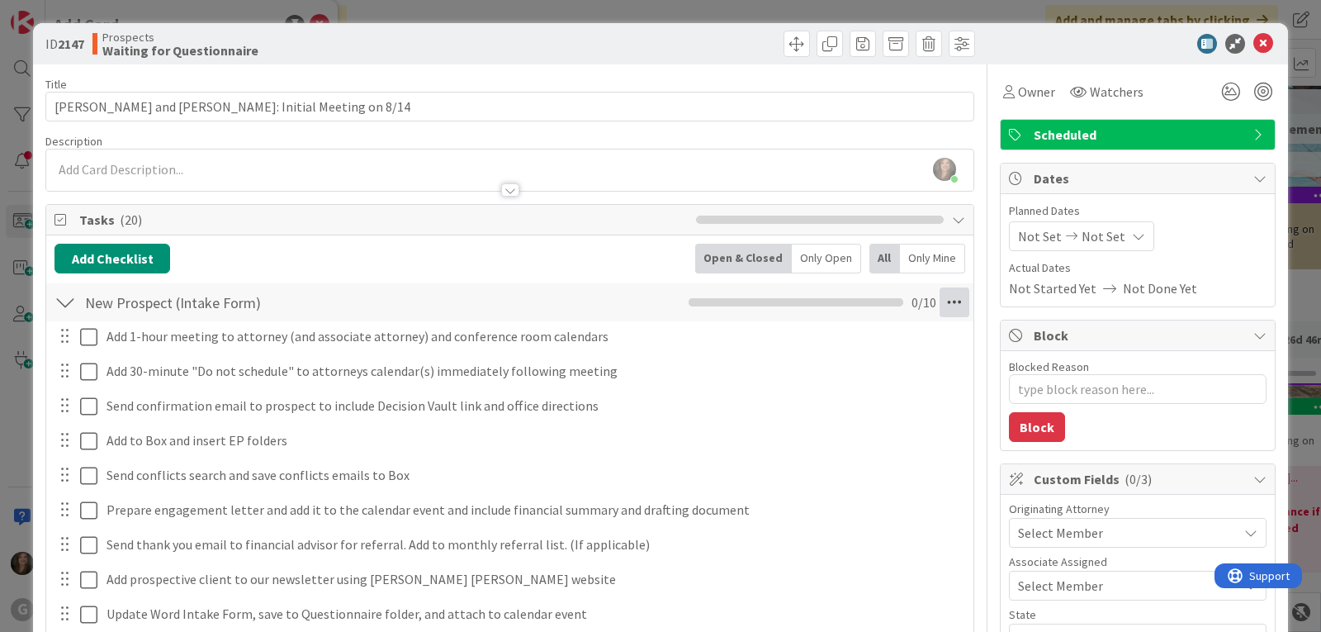
click at [945, 305] on icon at bounding box center [955, 302] width 30 height 30
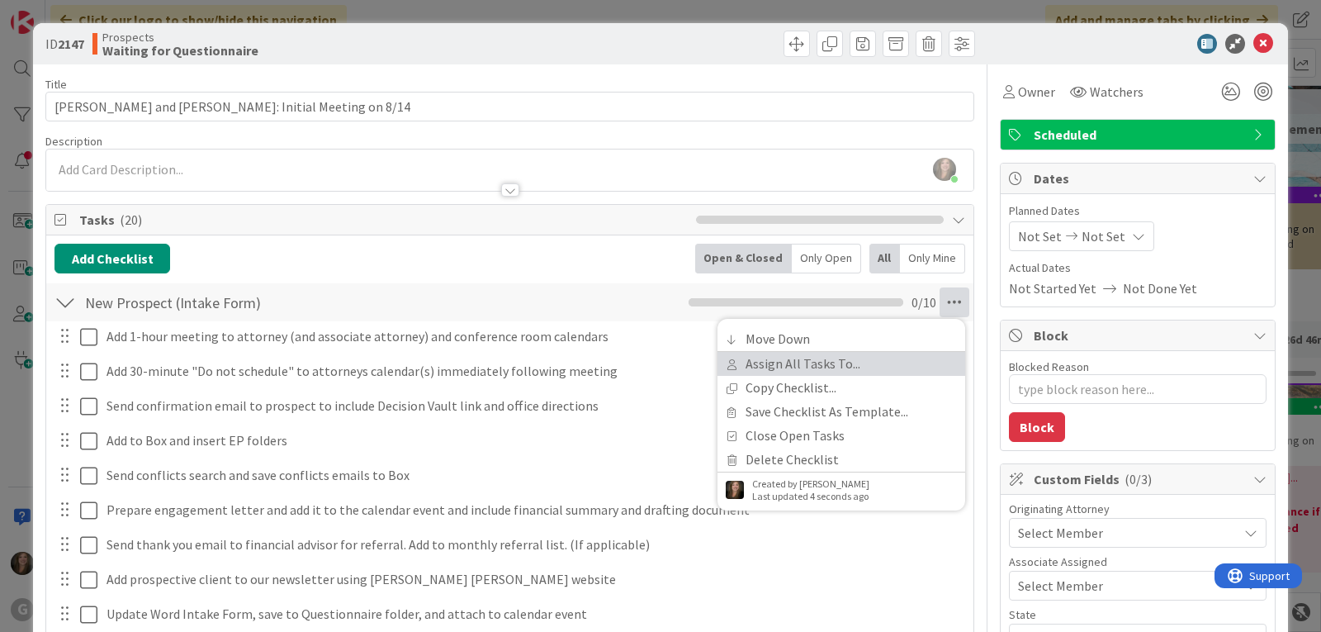
click at [873, 356] on link "Assign All Tasks To..." at bounding box center [841, 364] width 248 height 24
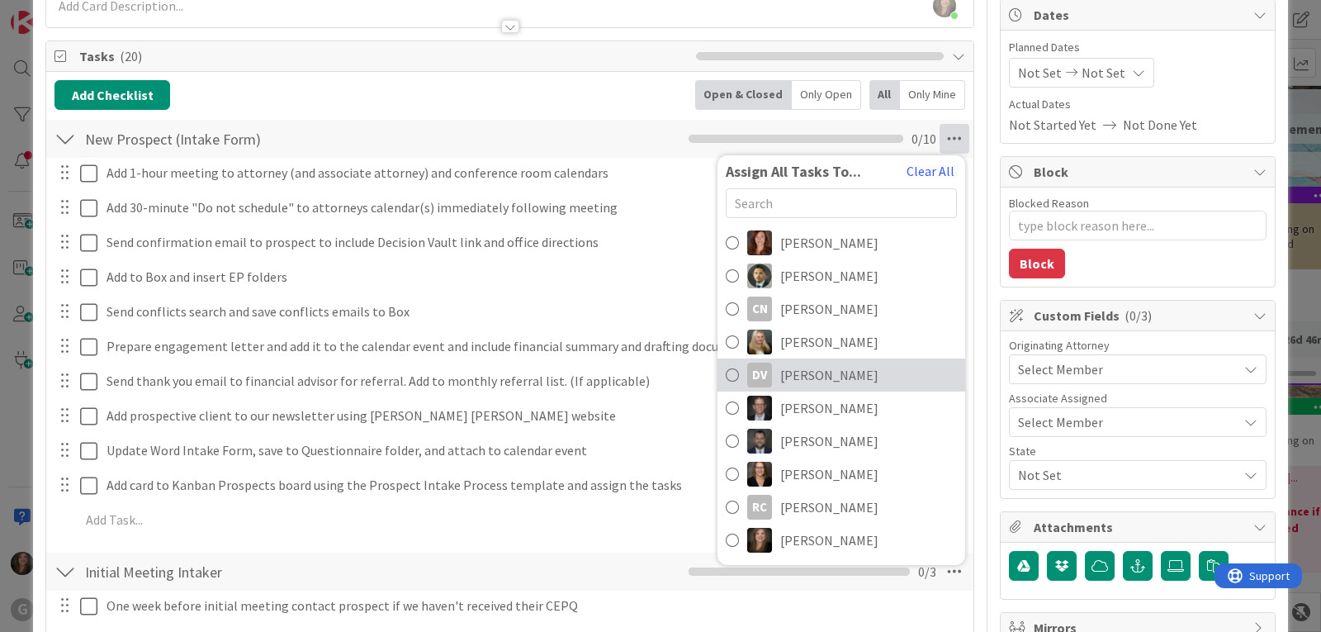
scroll to position [248, 0]
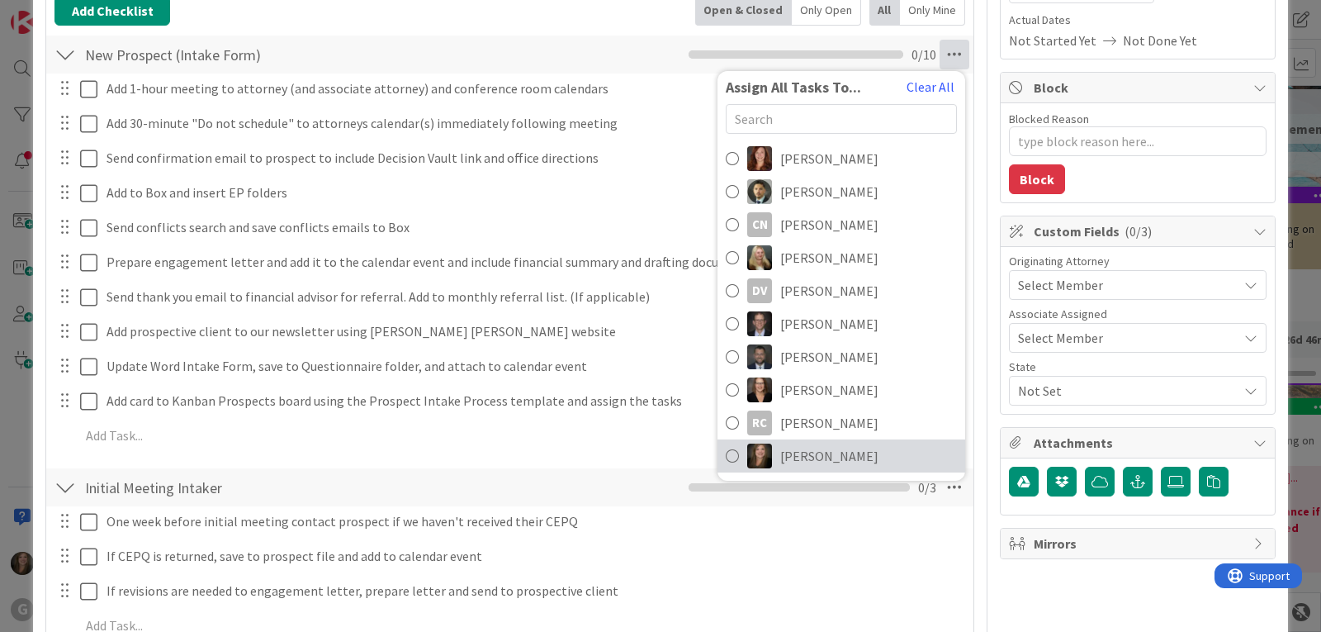
click at [805, 461] on span "[PERSON_NAME]" at bounding box center [829, 456] width 98 height 20
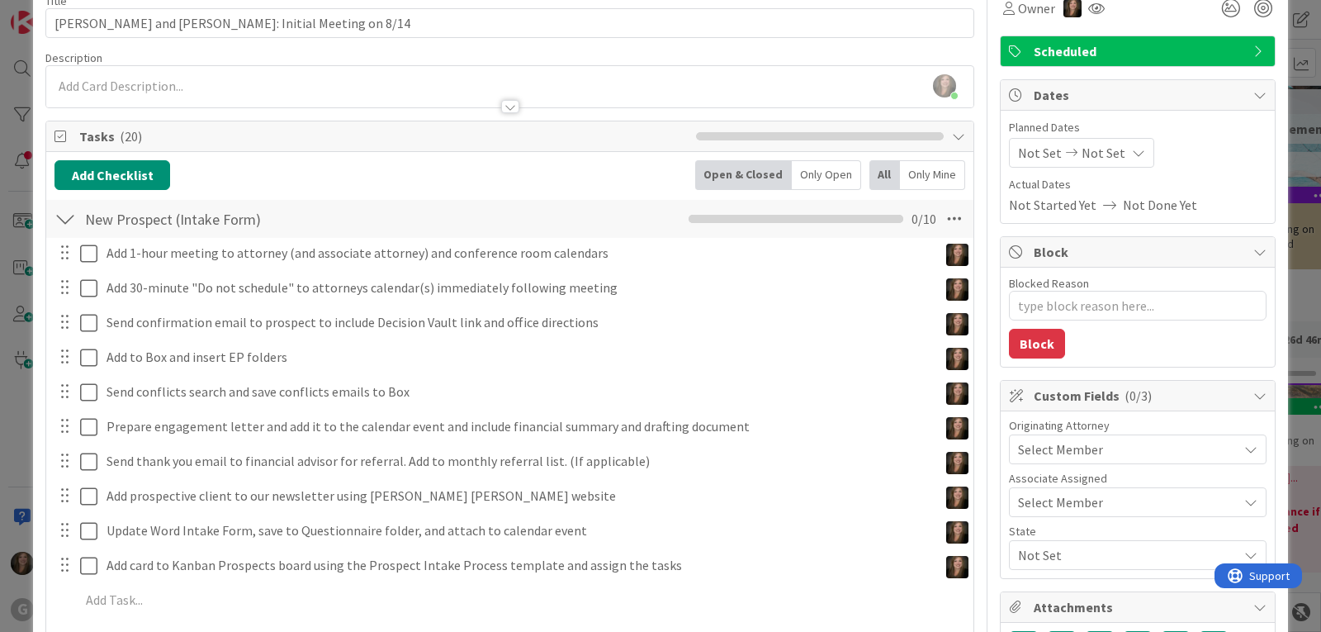
scroll to position [83, 0]
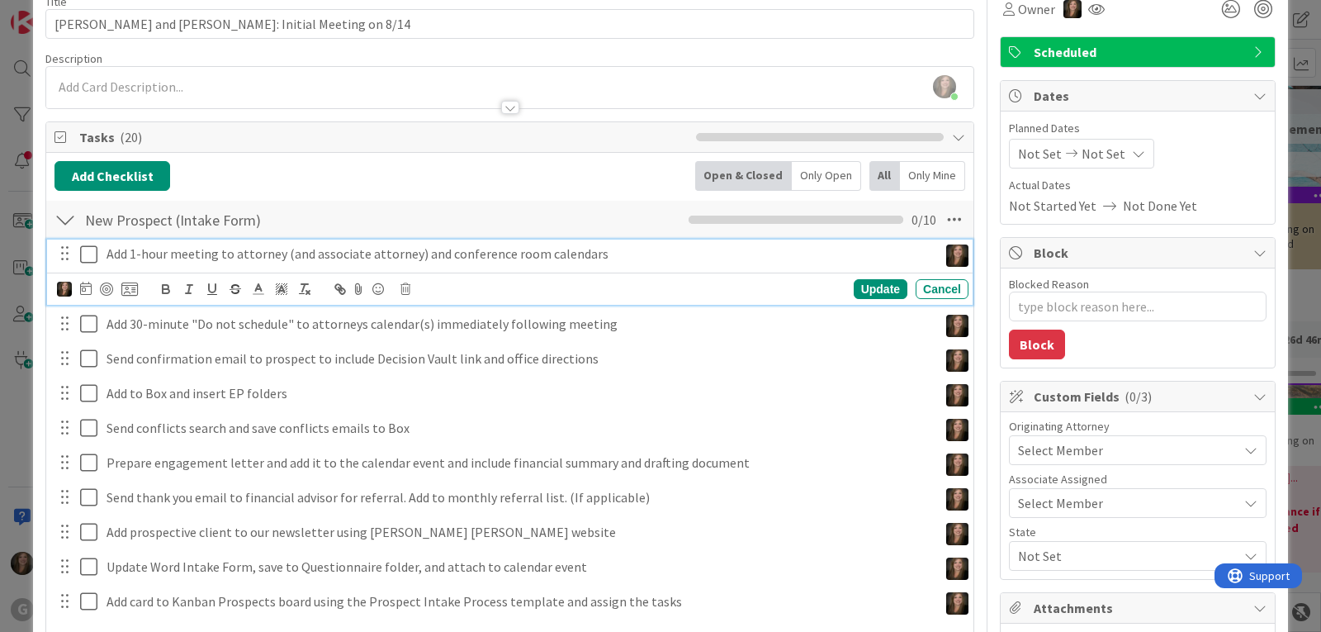
click at [85, 253] on icon at bounding box center [92, 254] width 25 height 20
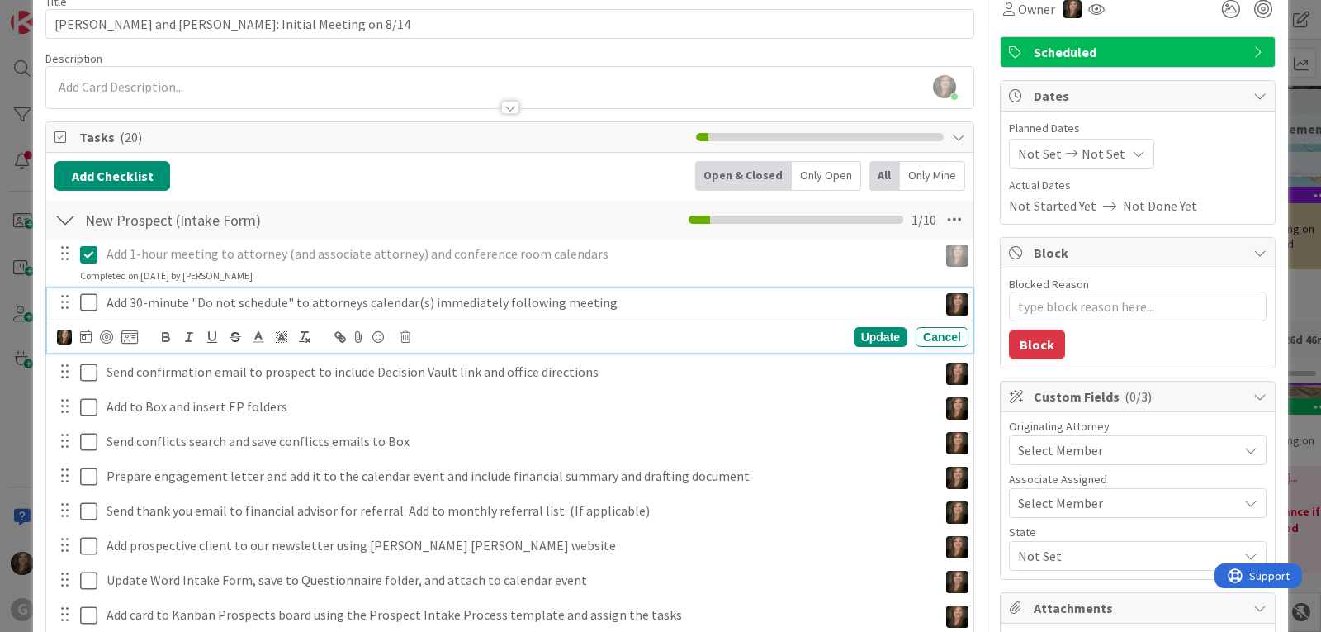
click at [89, 309] on icon at bounding box center [92, 302] width 25 height 20
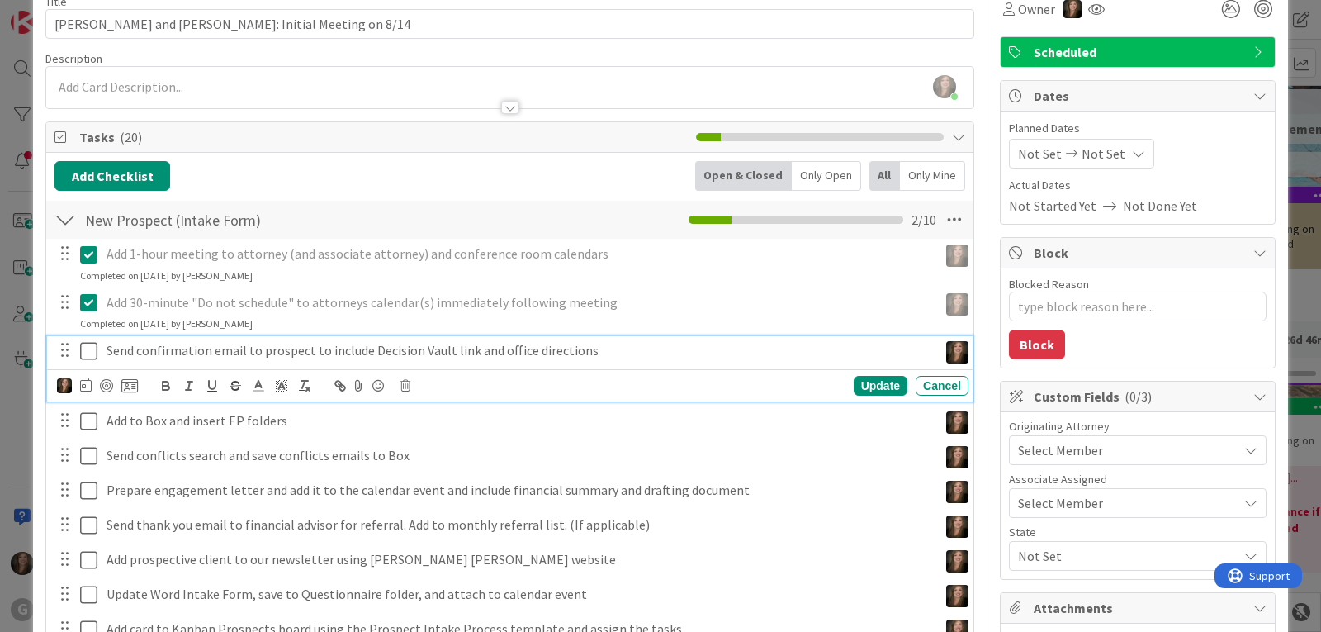
click at [88, 346] on icon at bounding box center [92, 351] width 25 height 20
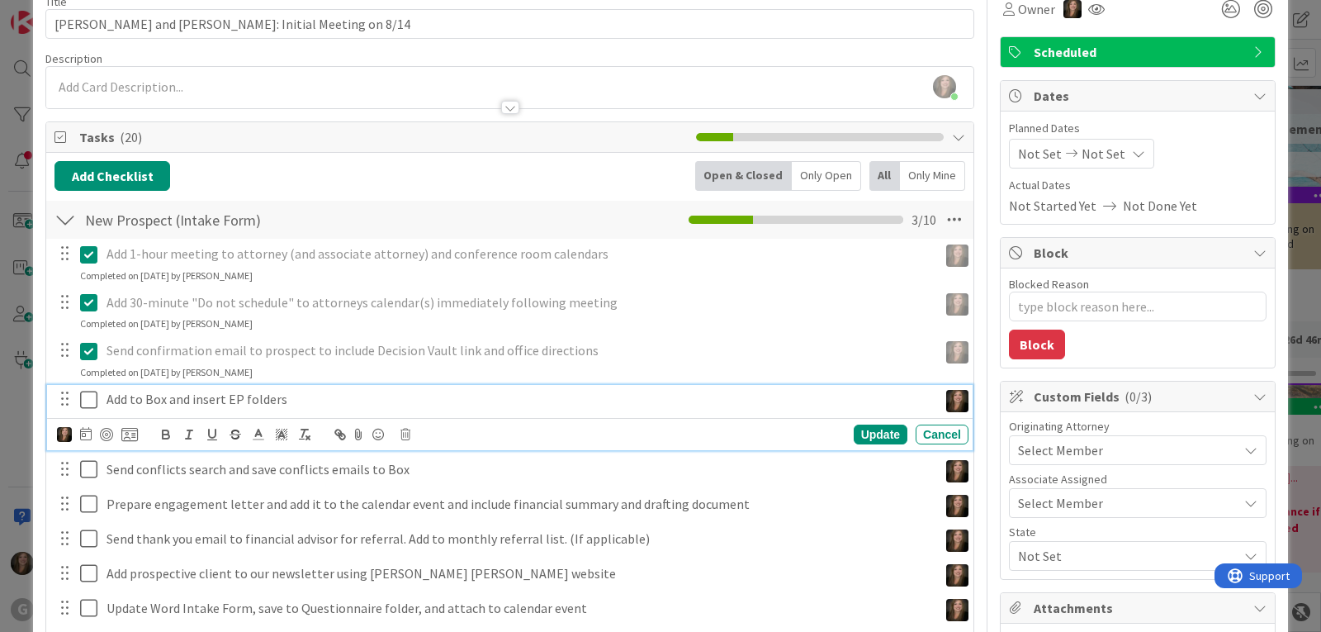
click at [86, 400] on icon at bounding box center [92, 400] width 25 height 20
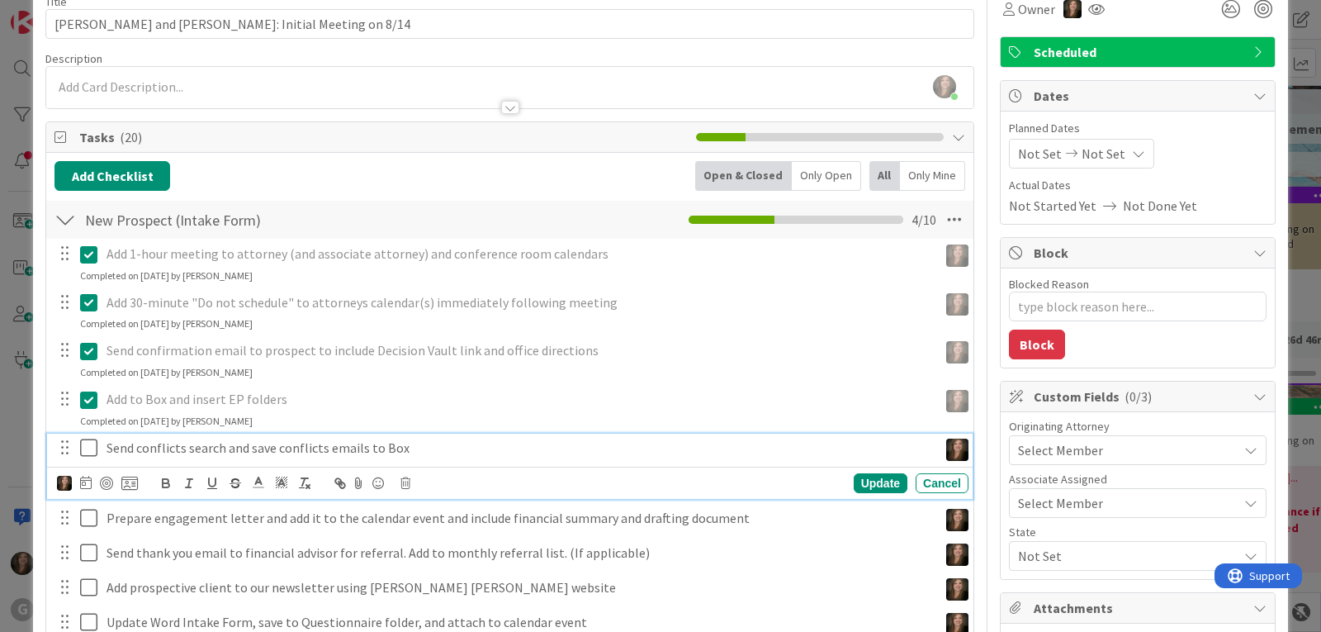
click at [88, 447] on icon at bounding box center [92, 448] width 25 height 20
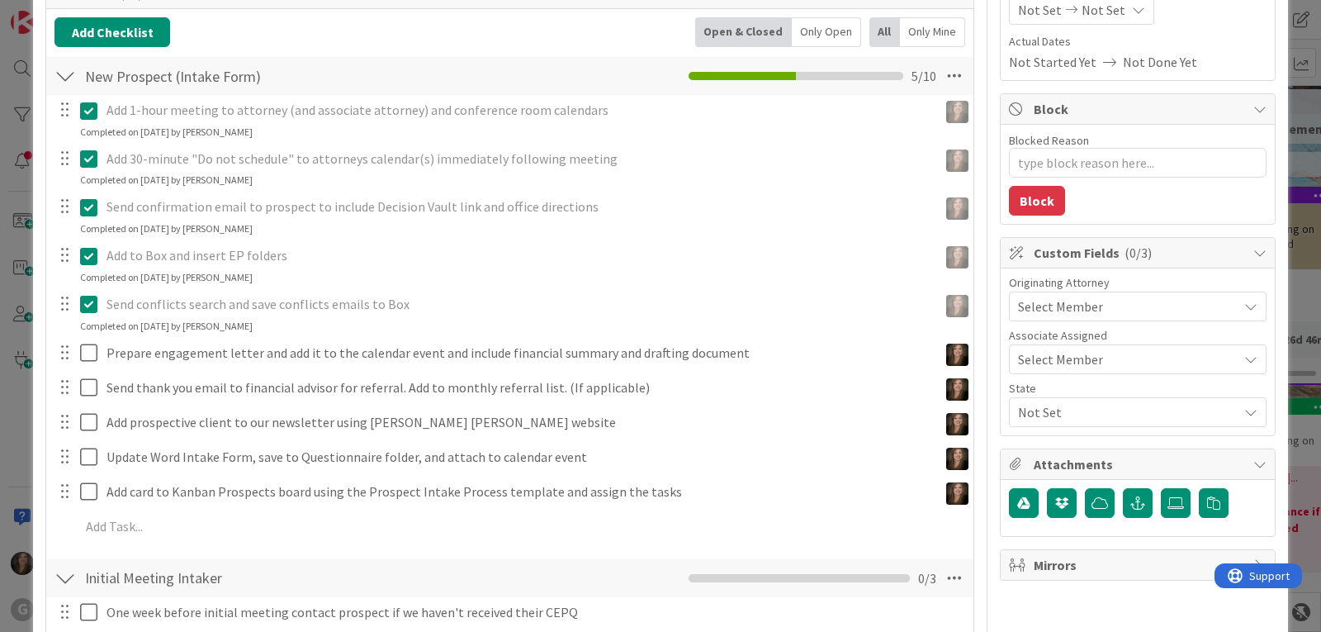
scroll to position [248, 0]
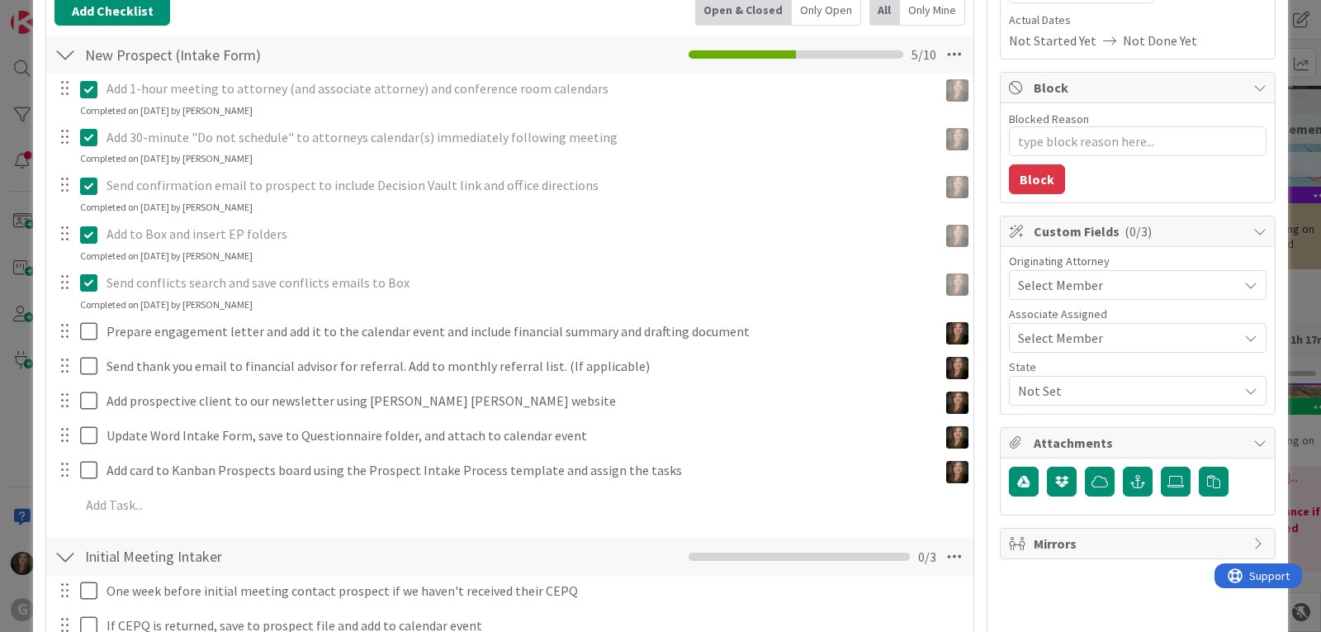
type textarea "x"
